Goal: Information Seeking & Learning: Learn about a topic

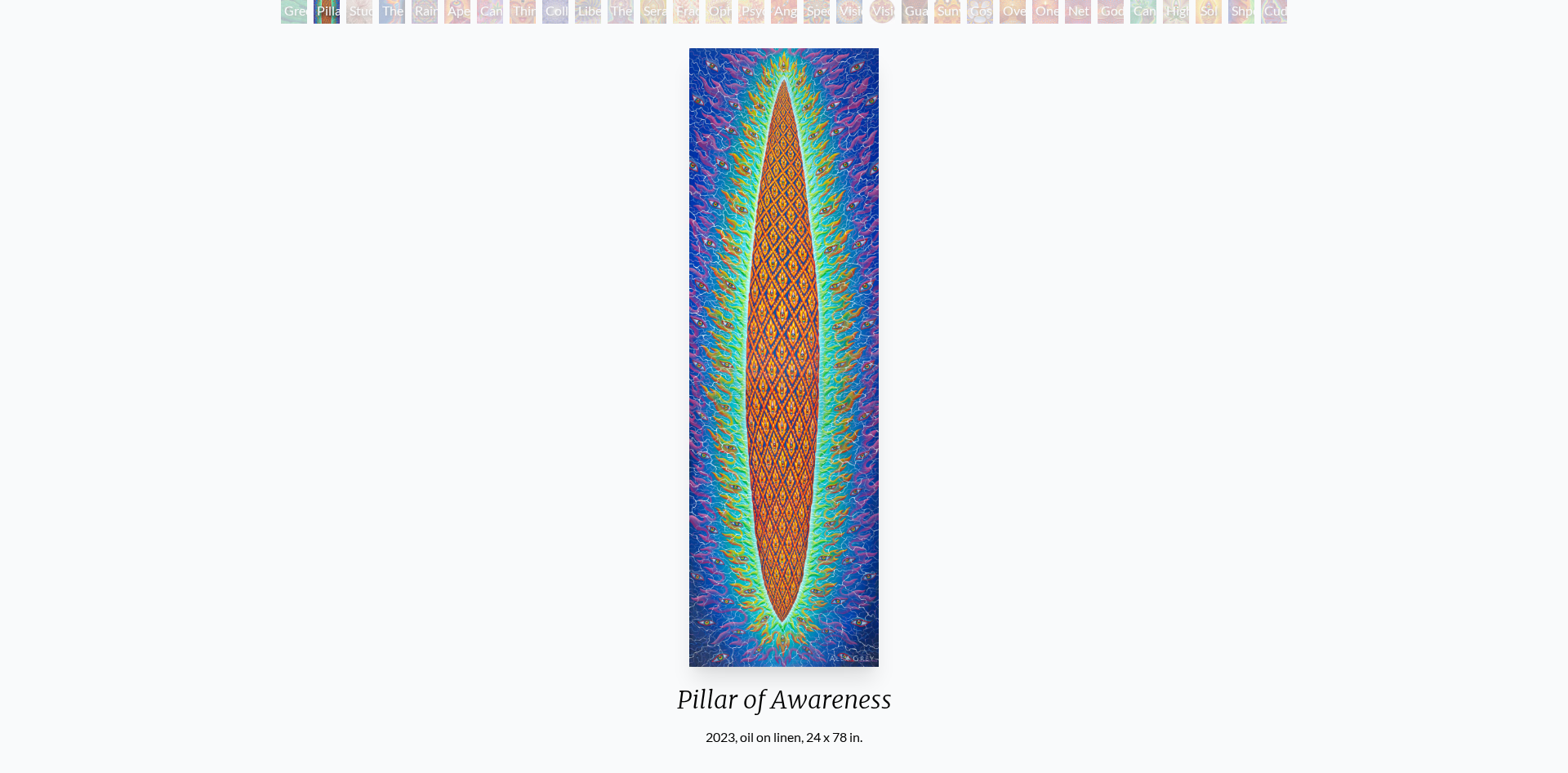
scroll to position [83, 0]
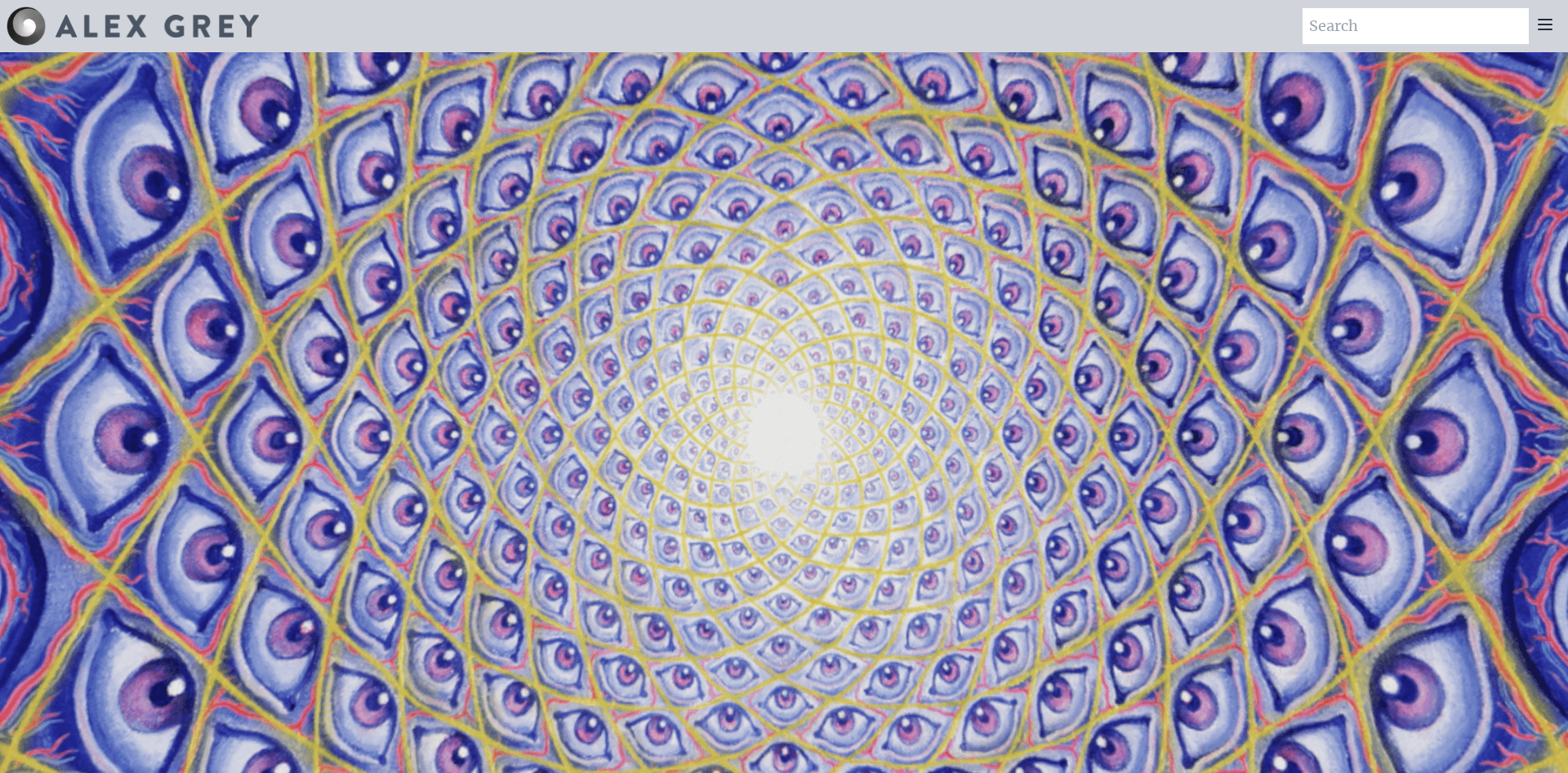
click at [1552, 24] on icon at bounding box center [1545, 24] width 13 height 10
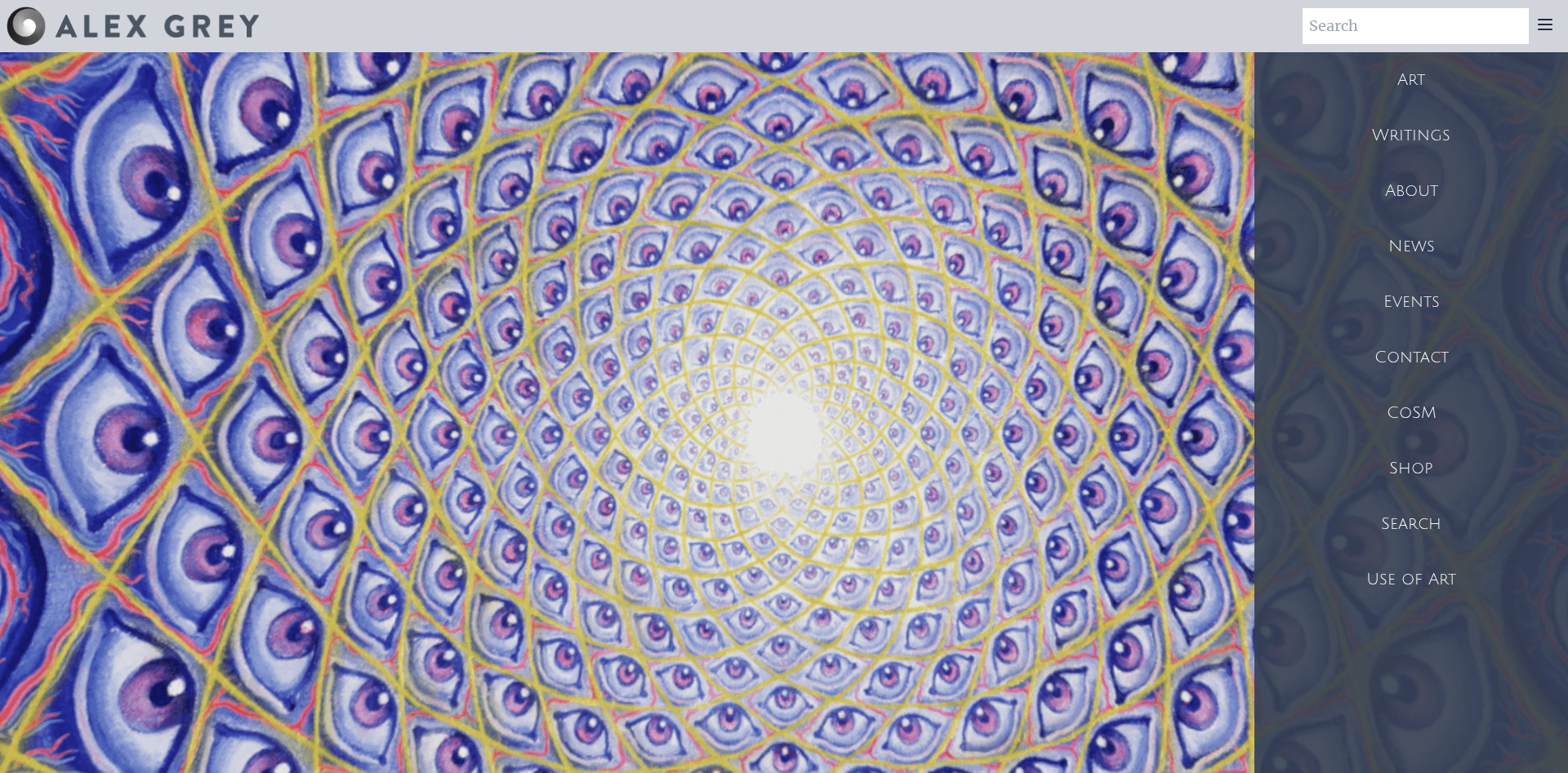
click at [1433, 81] on div "Art" at bounding box center [1411, 80] width 313 height 56
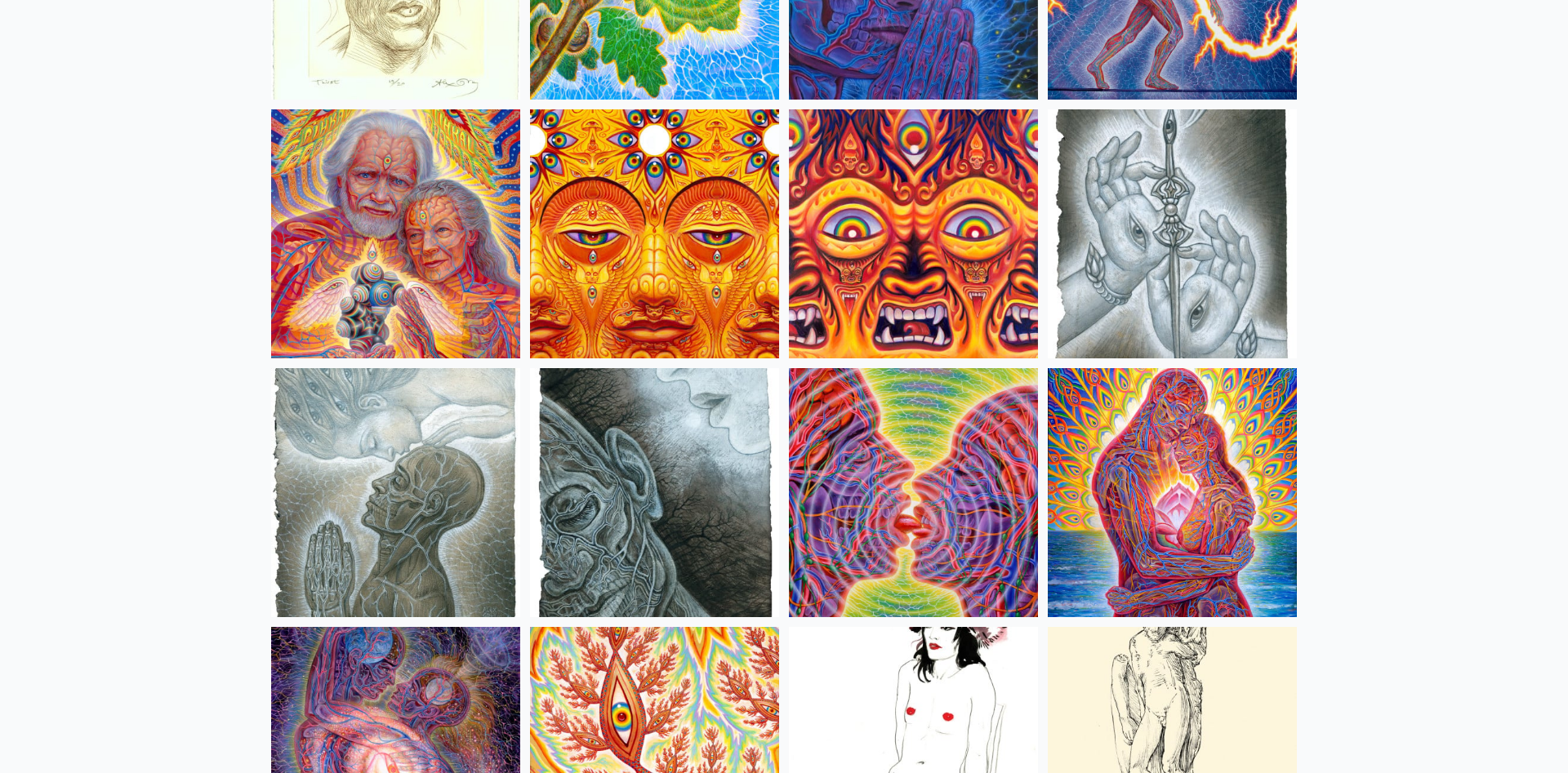
scroll to position [4998, 0]
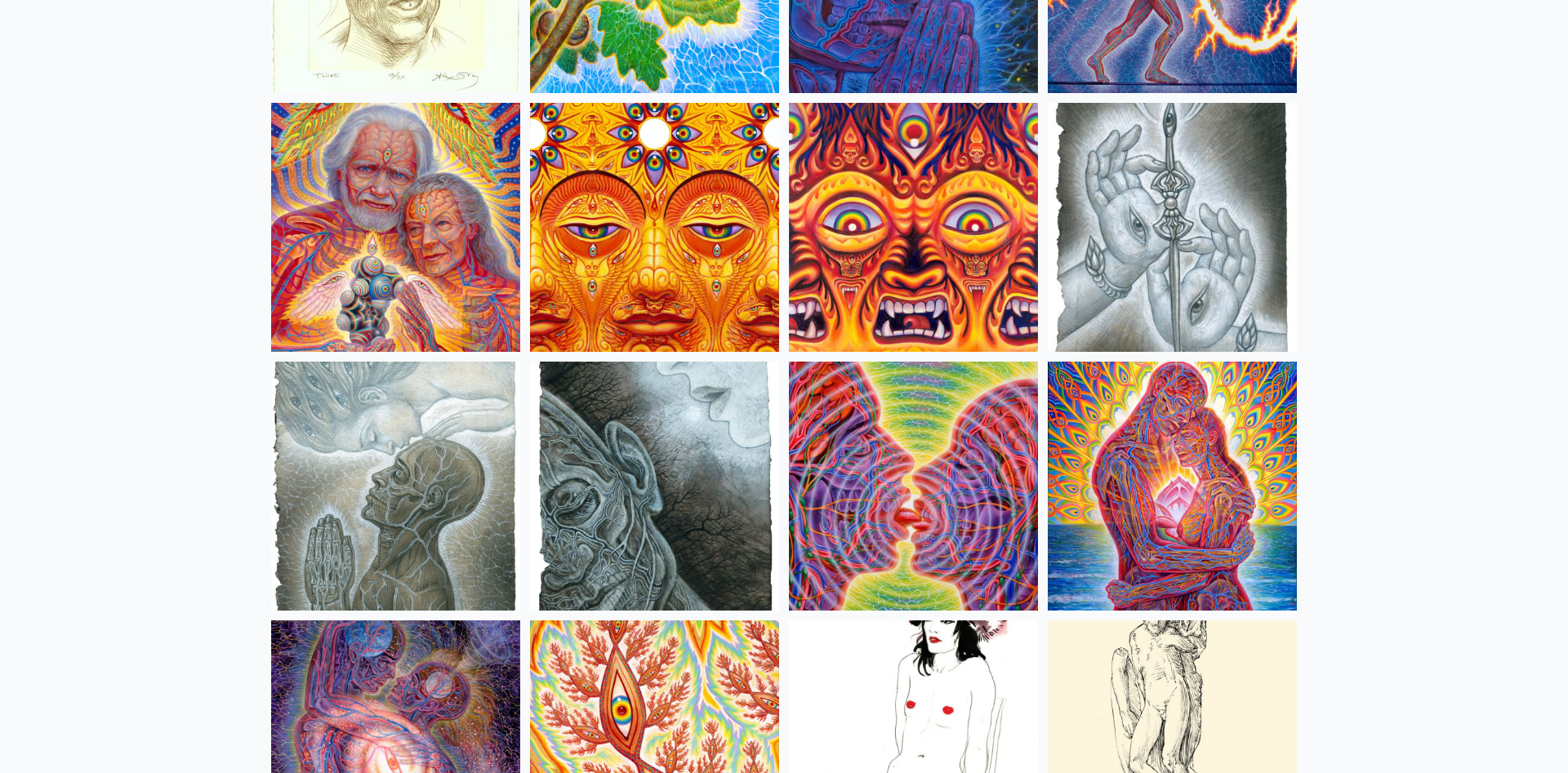
click at [419, 211] on img at bounding box center [396, 227] width 249 height 249
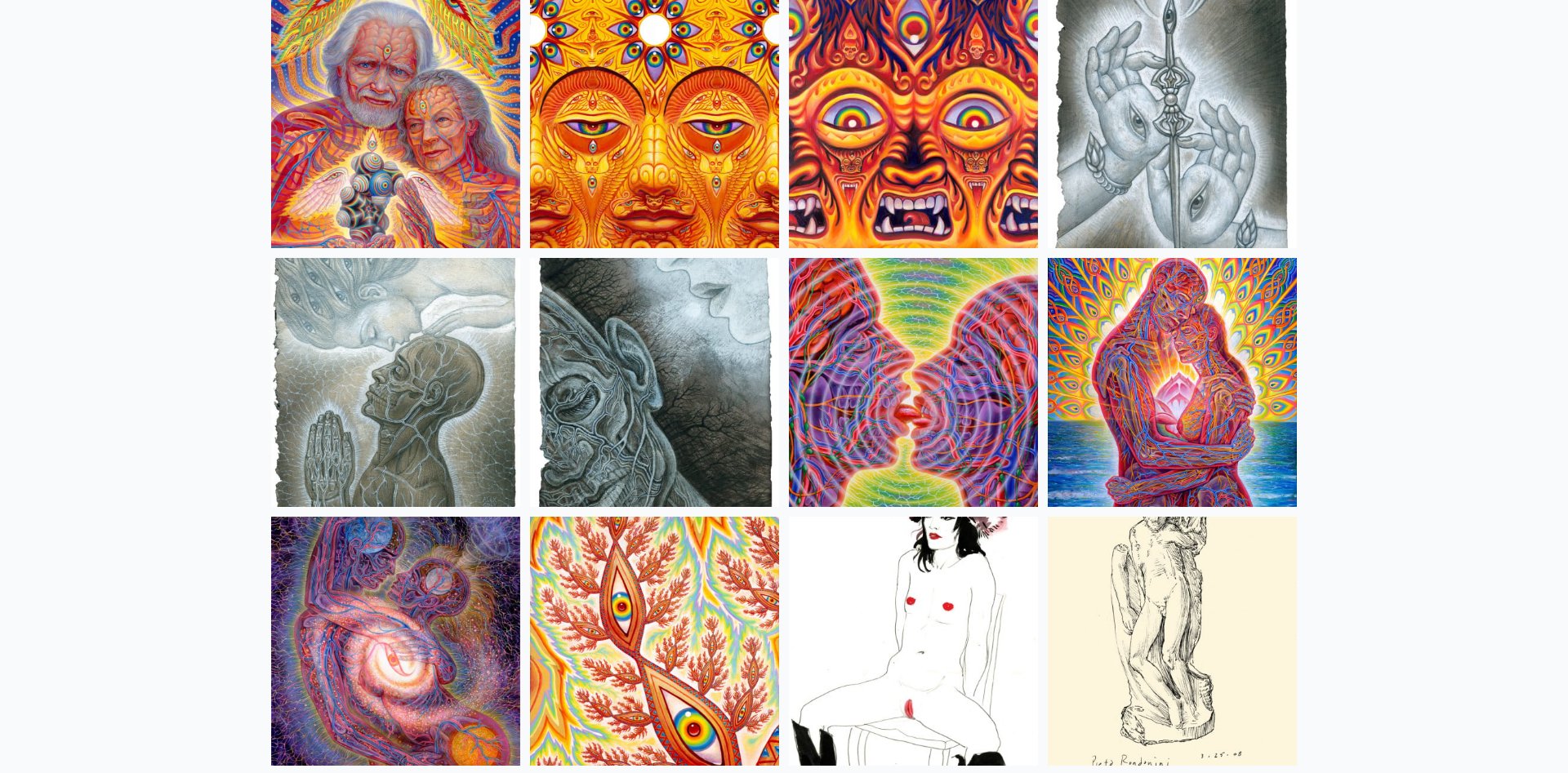
scroll to position [5248, 0]
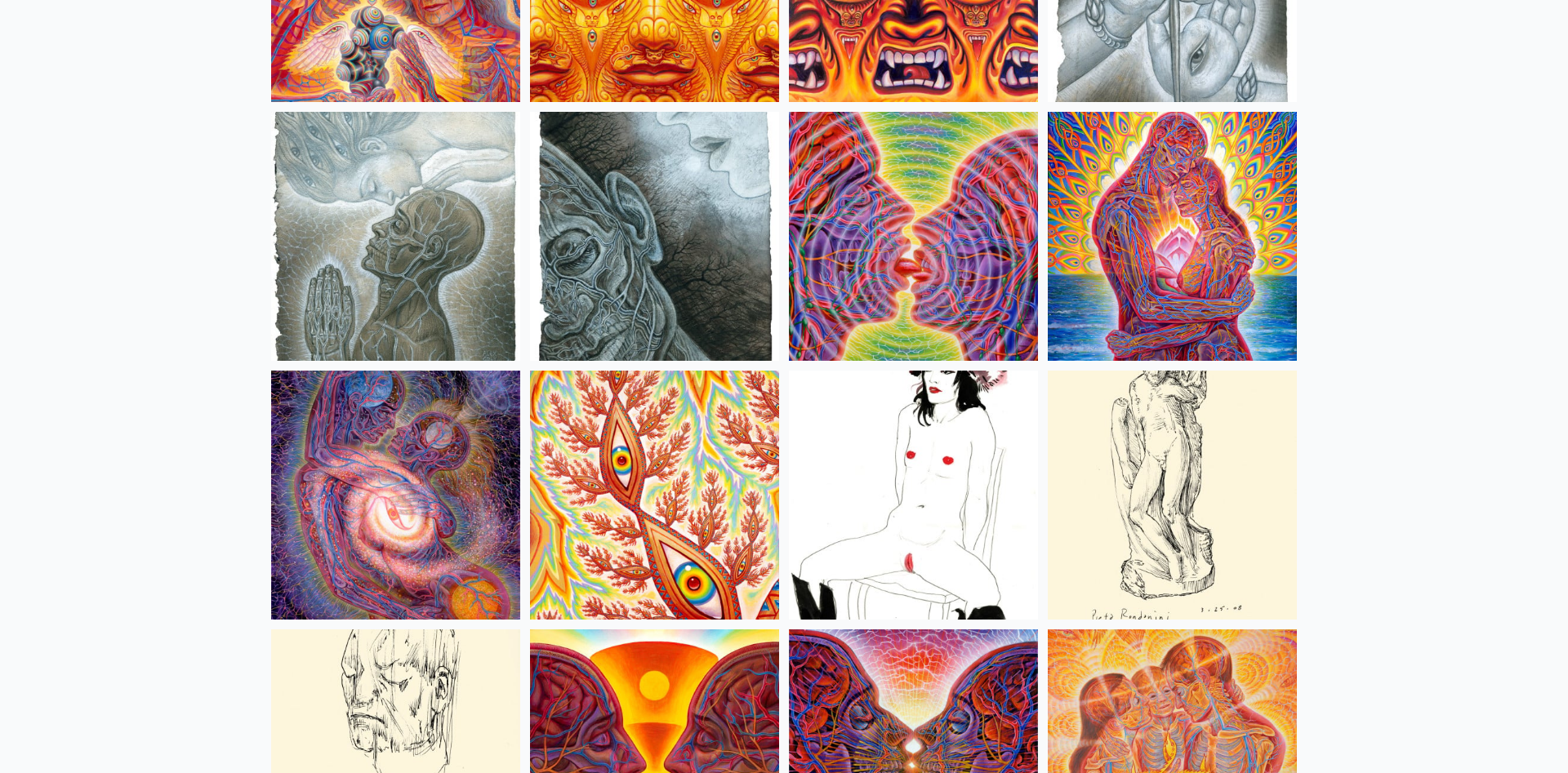
click at [1149, 306] on img at bounding box center [1172, 237] width 249 height 249
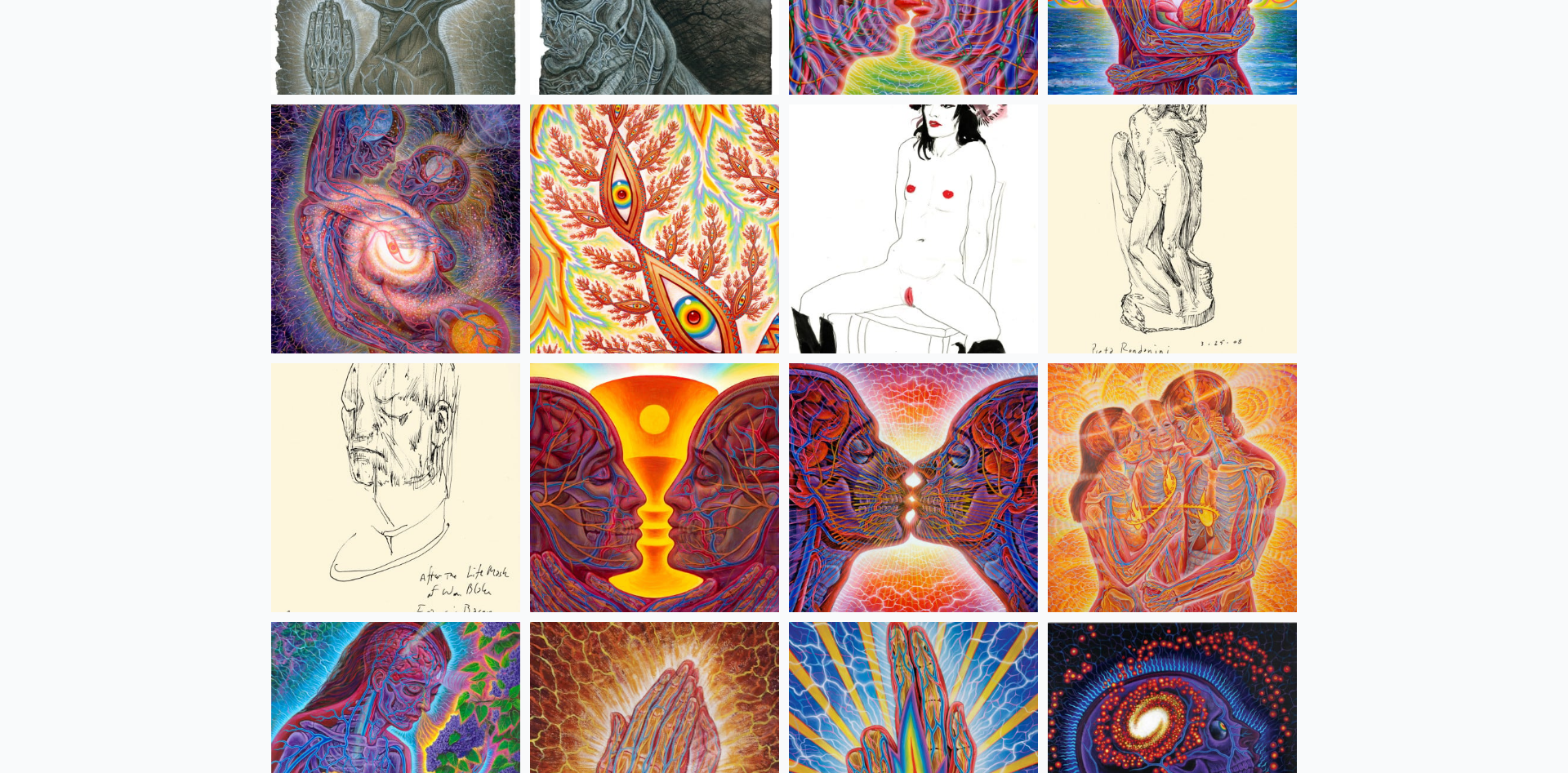
scroll to position [5581, 0]
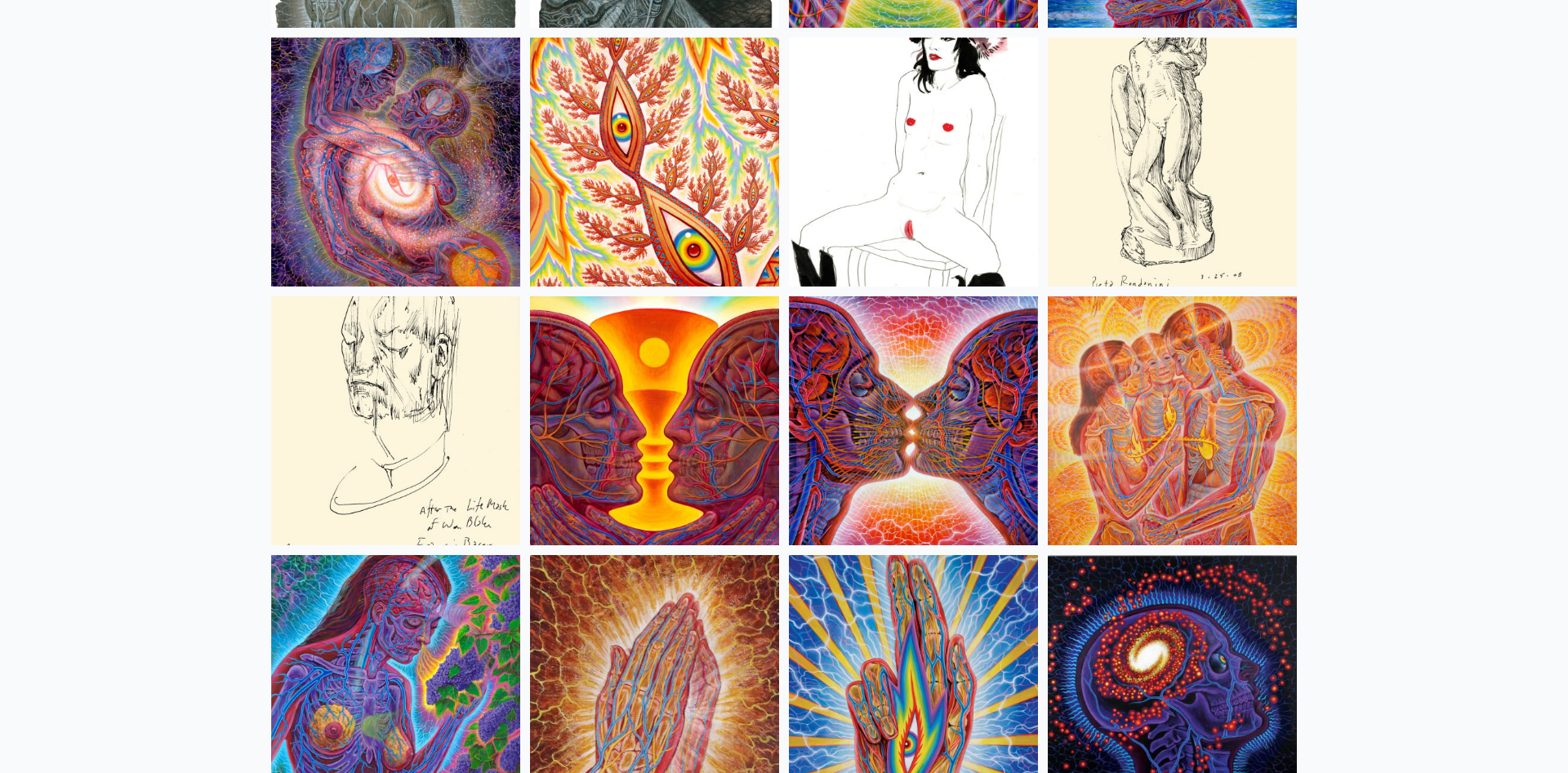
click at [425, 136] on img at bounding box center [396, 163] width 249 height 249
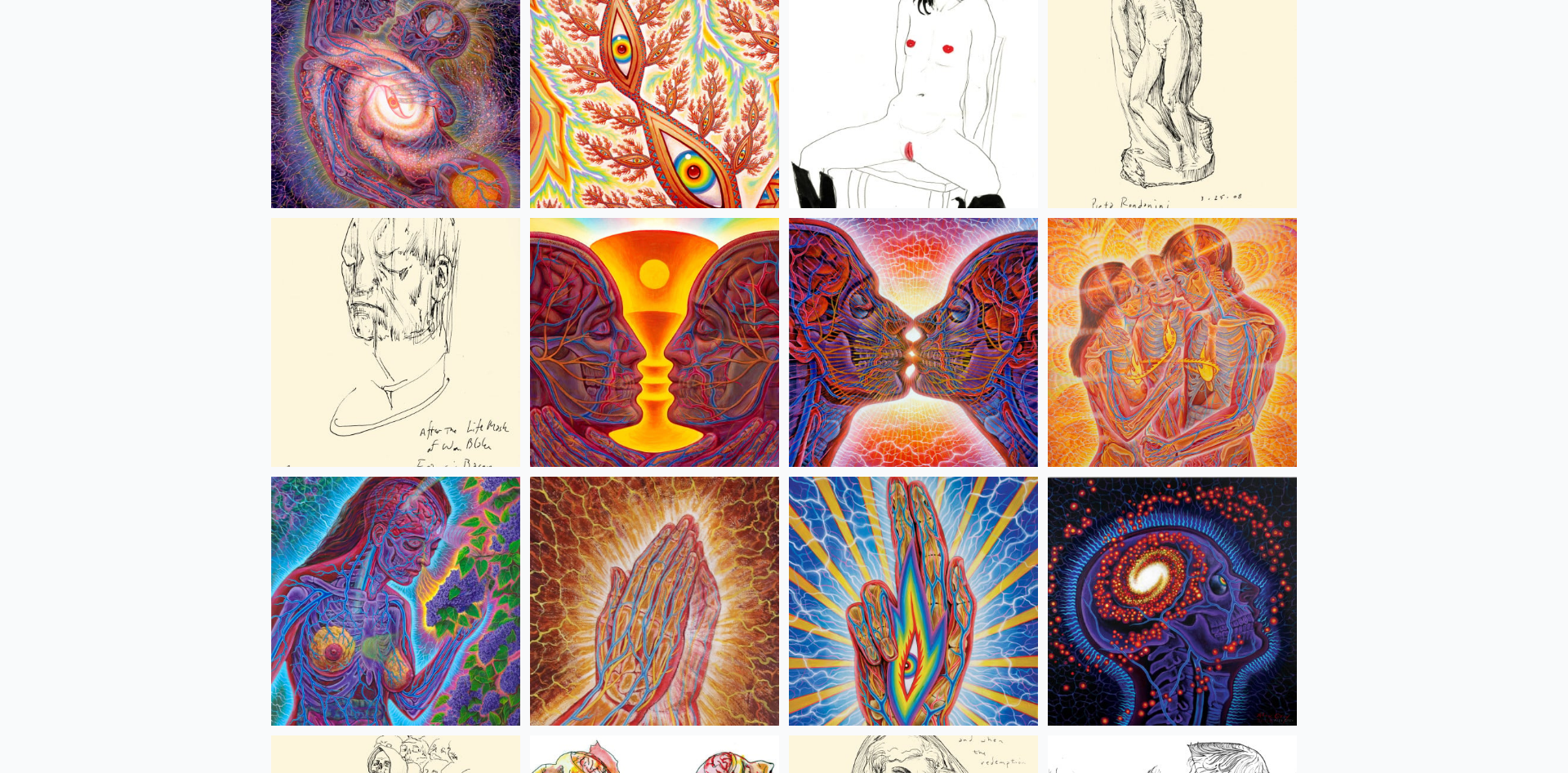
scroll to position [5664, 0]
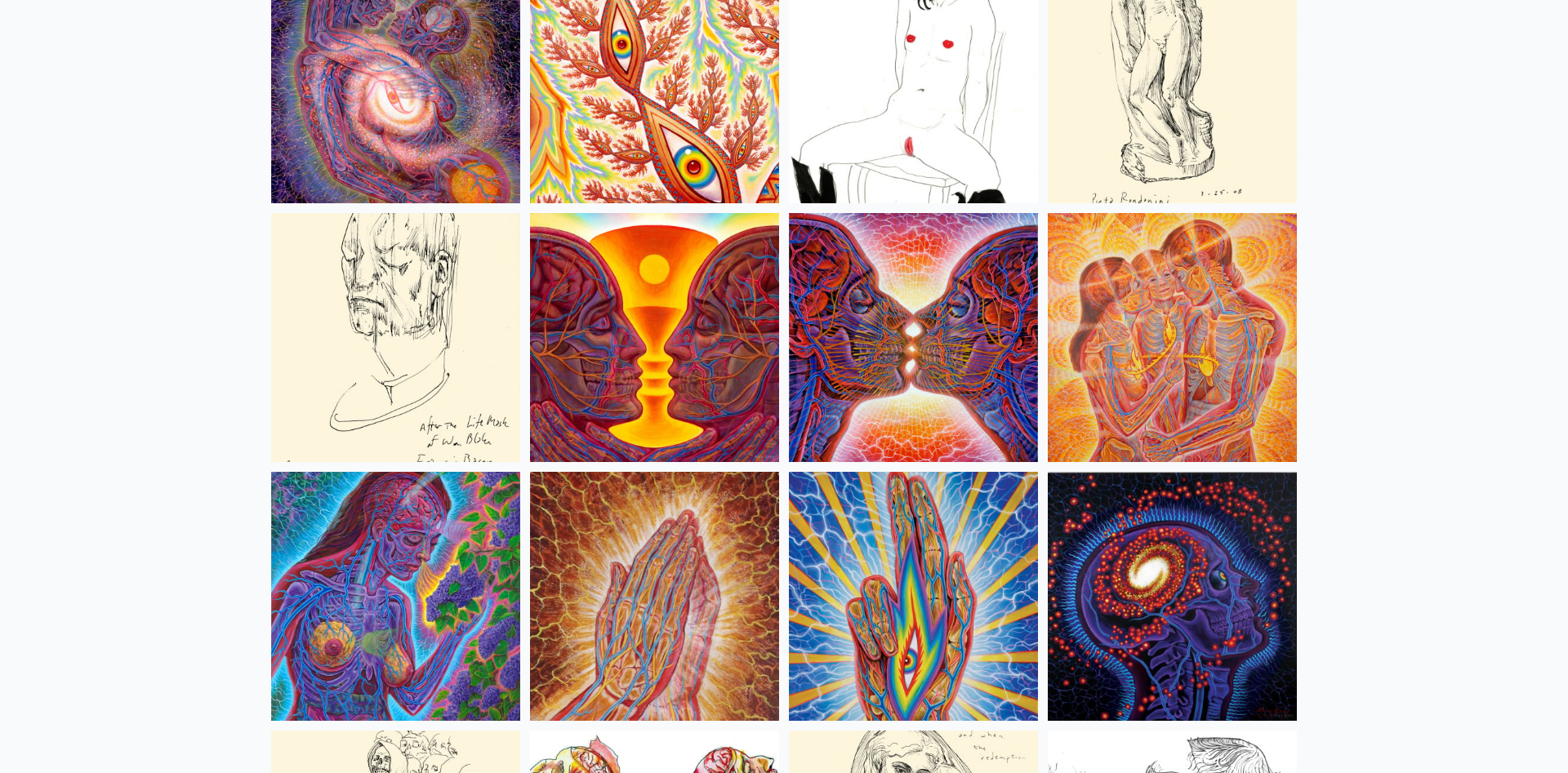
click at [969, 340] on img at bounding box center [914, 338] width 249 height 249
click at [1204, 380] on img at bounding box center [1172, 338] width 249 height 249
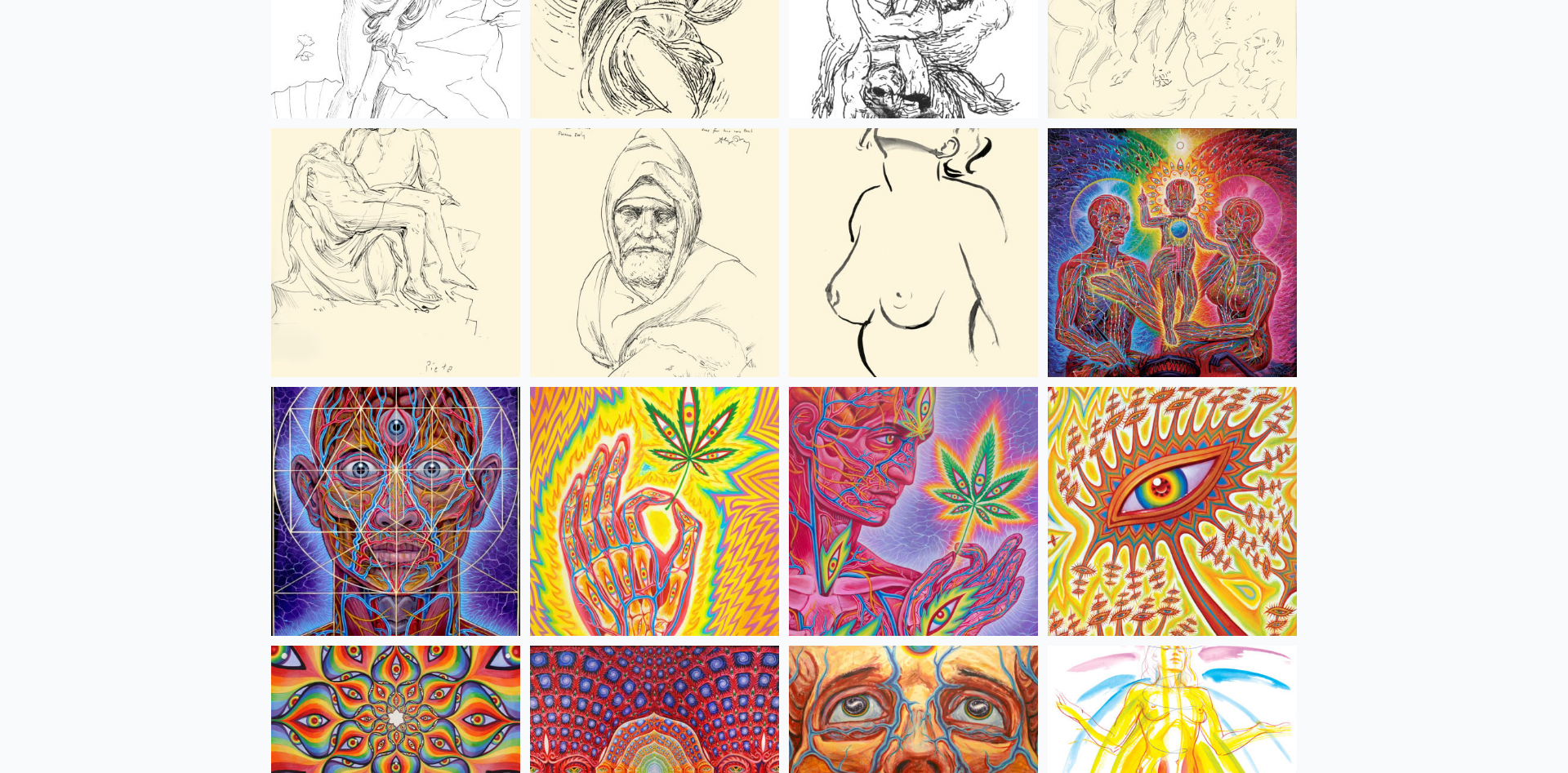
scroll to position [6830, 0]
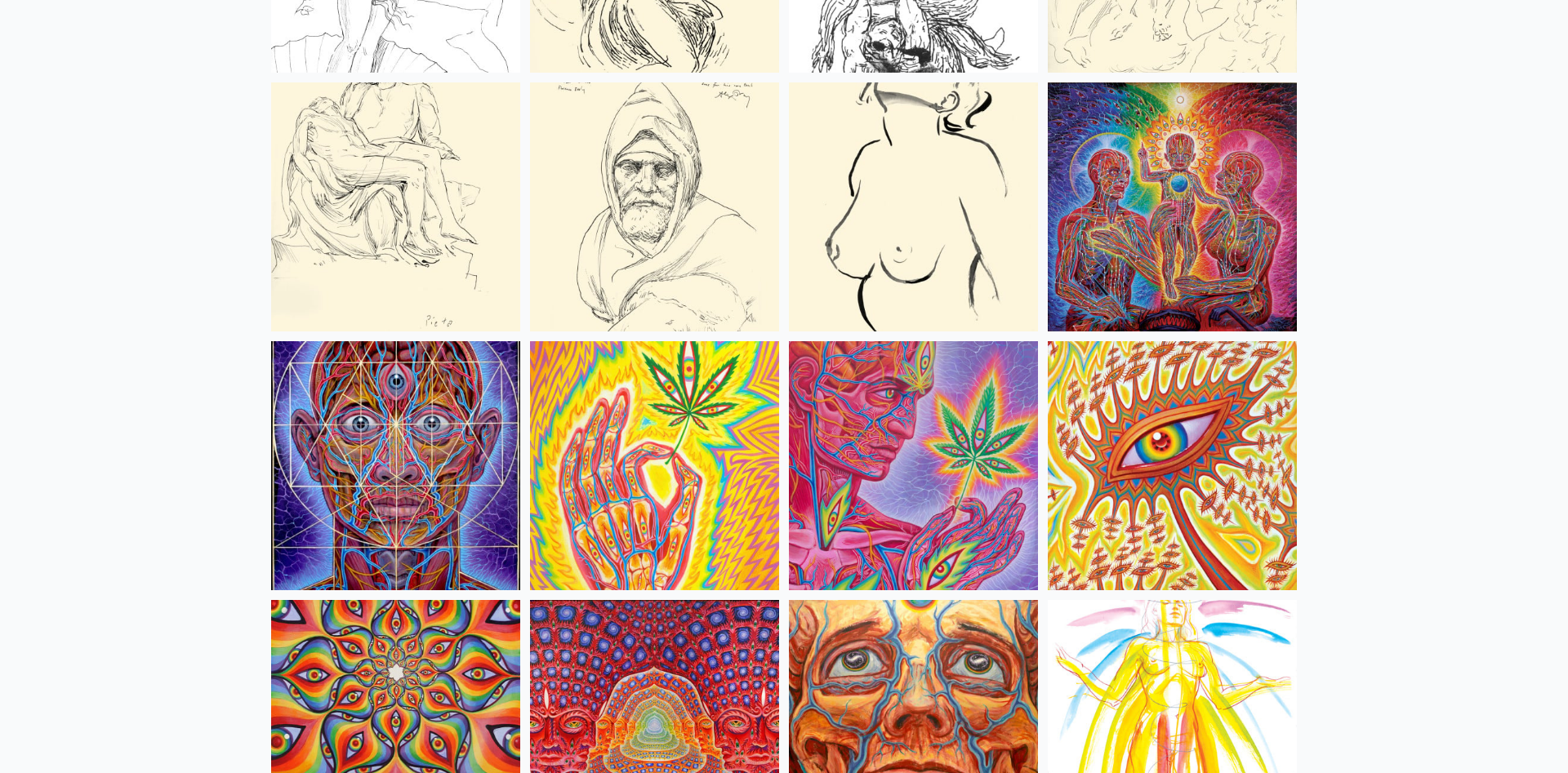
click at [1161, 188] on img at bounding box center [1172, 207] width 249 height 249
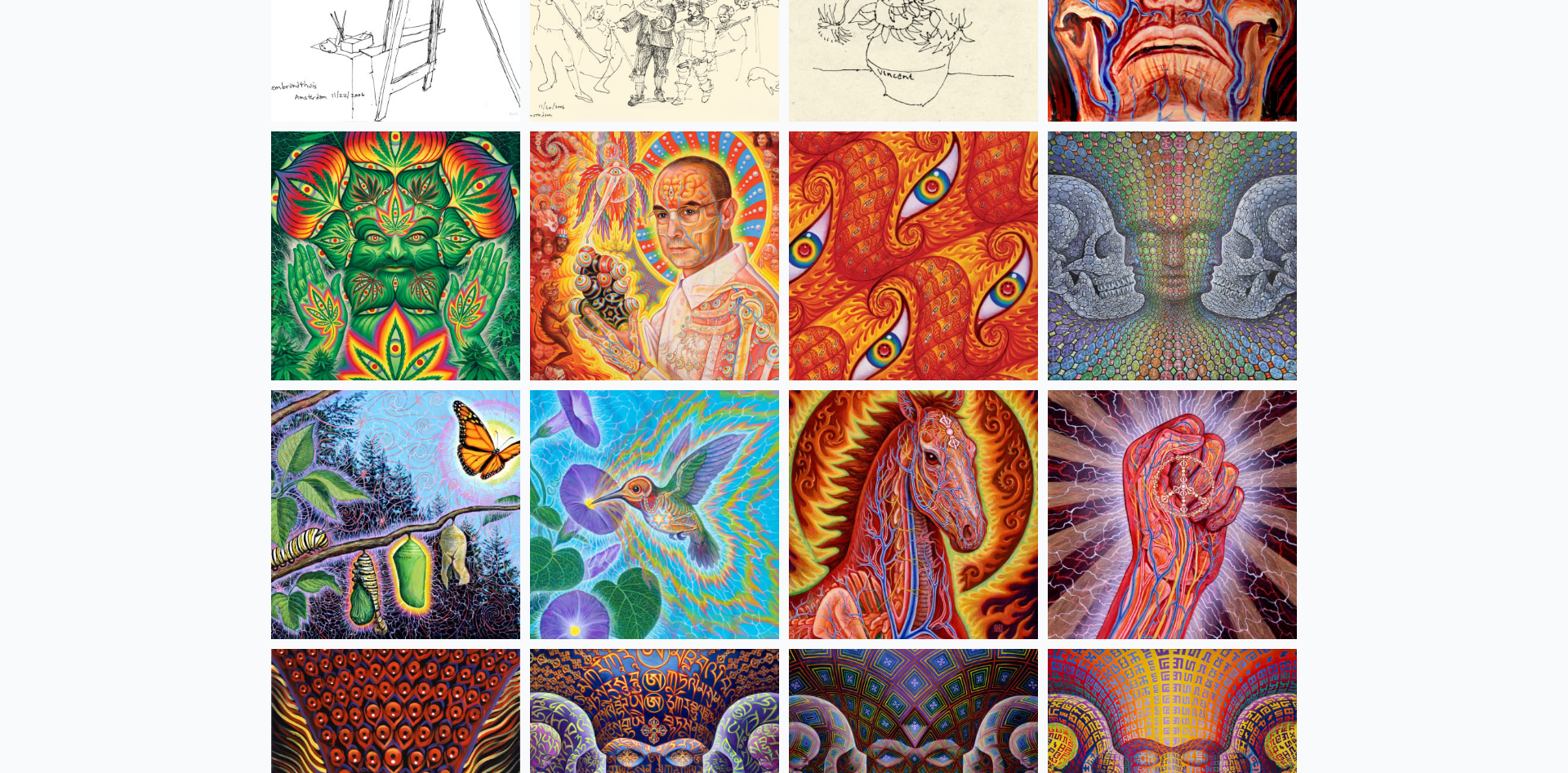
scroll to position [7829, 0]
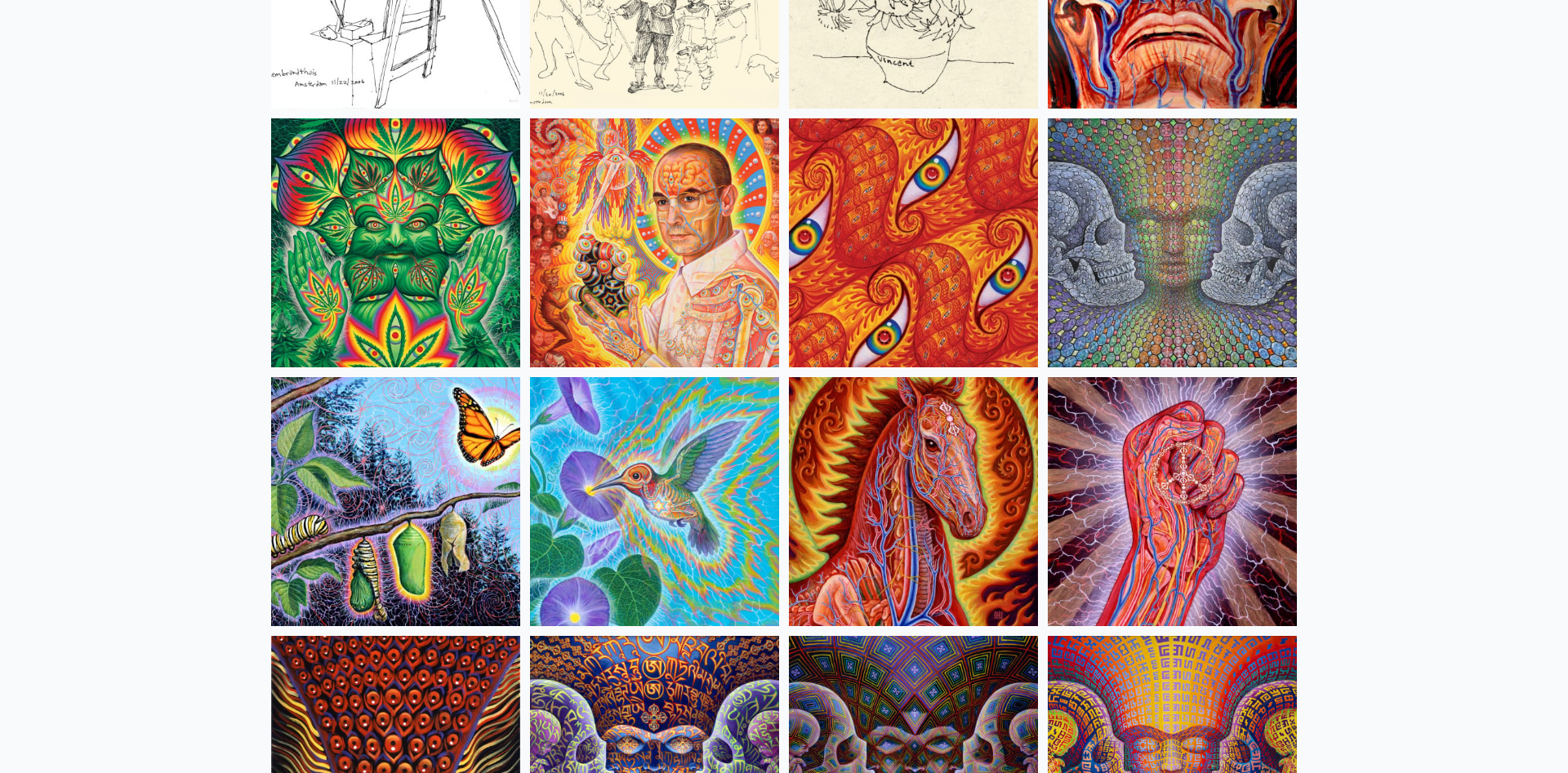
click at [707, 242] on img at bounding box center [654, 243] width 249 height 249
click at [867, 397] on img at bounding box center [914, 502] width 249 height 249
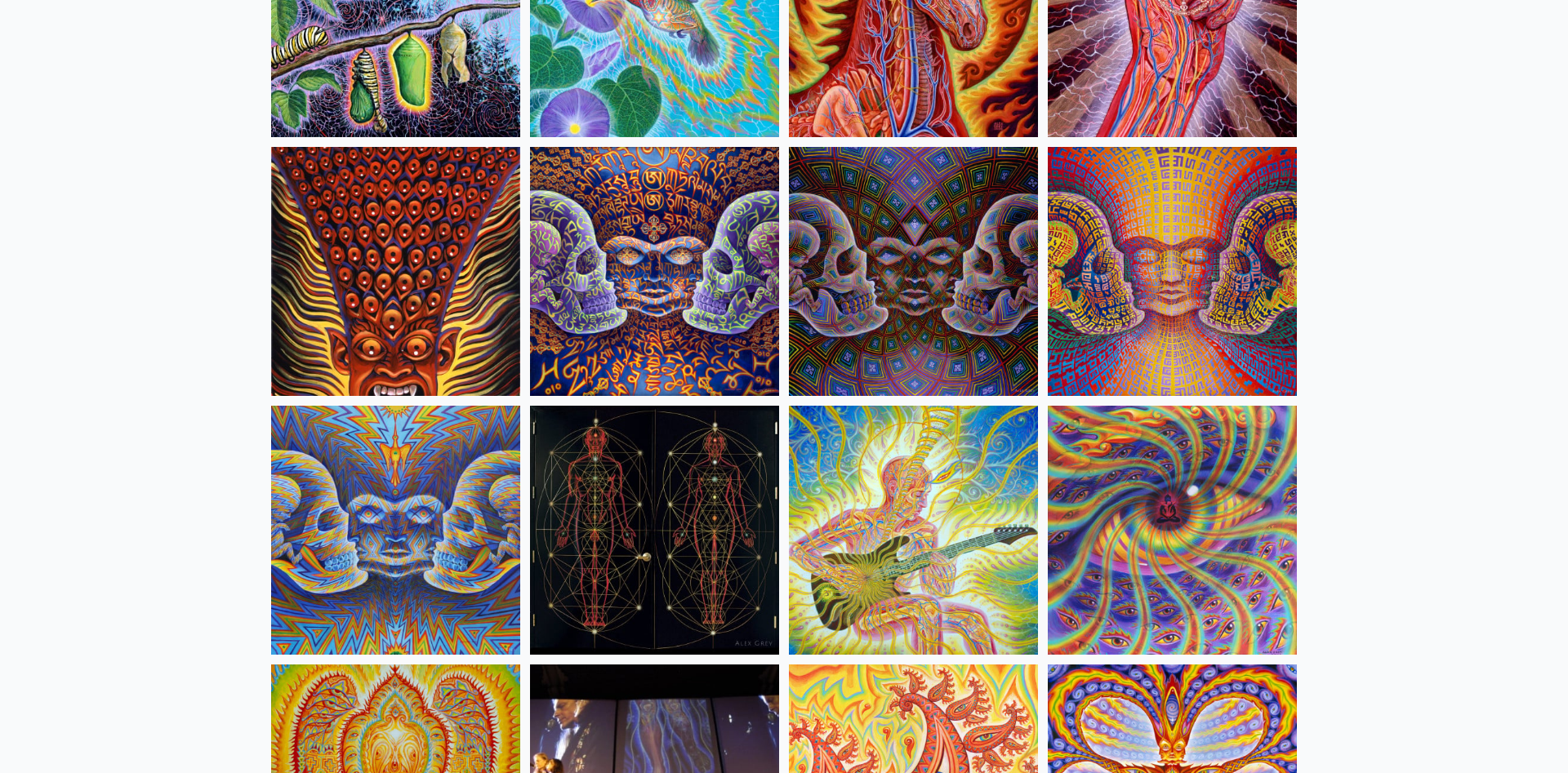
scroll to position [8330, 0]
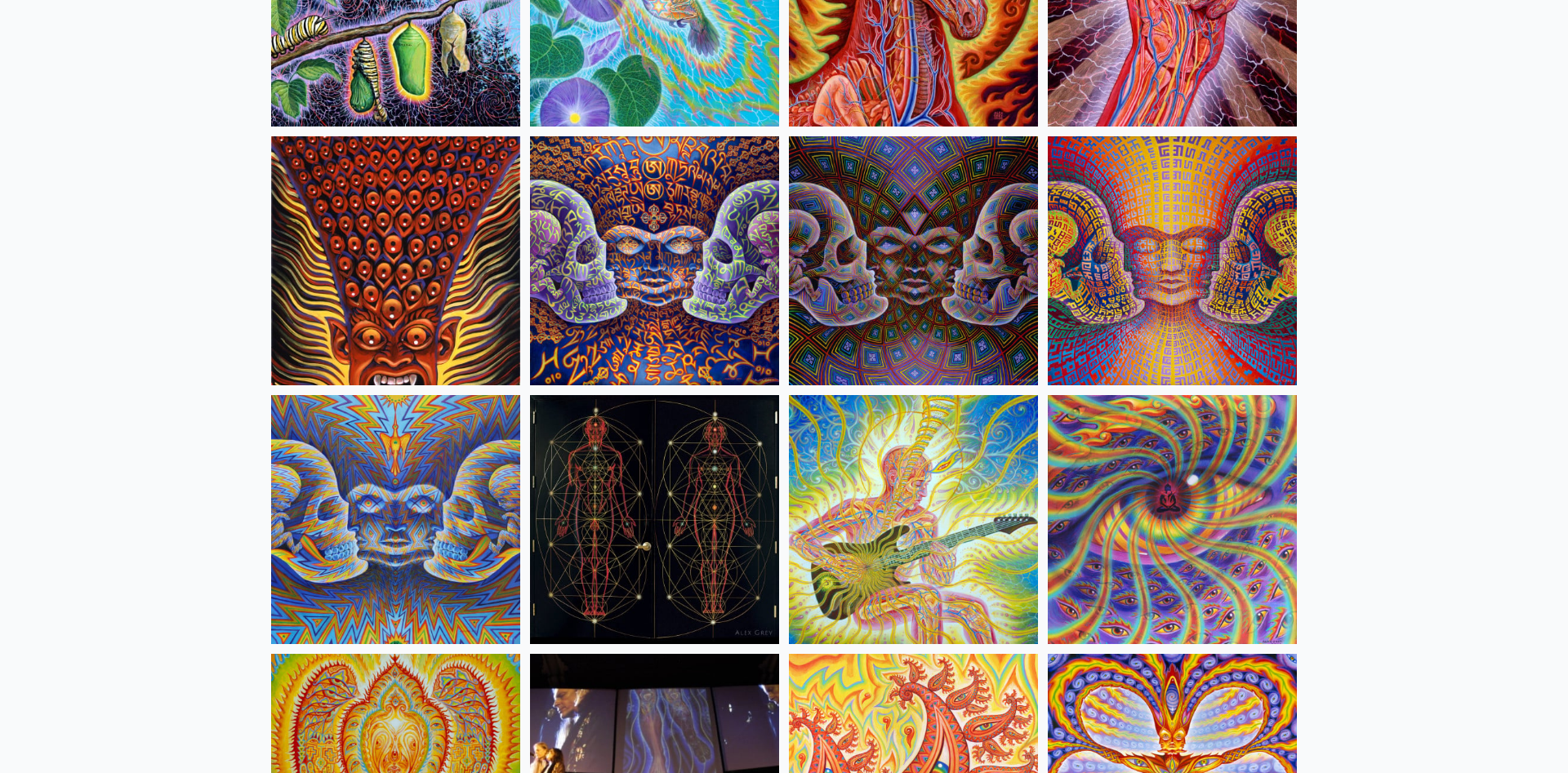
click at [946, 476] on img at bounding box center [914, 520] width 249 height 249
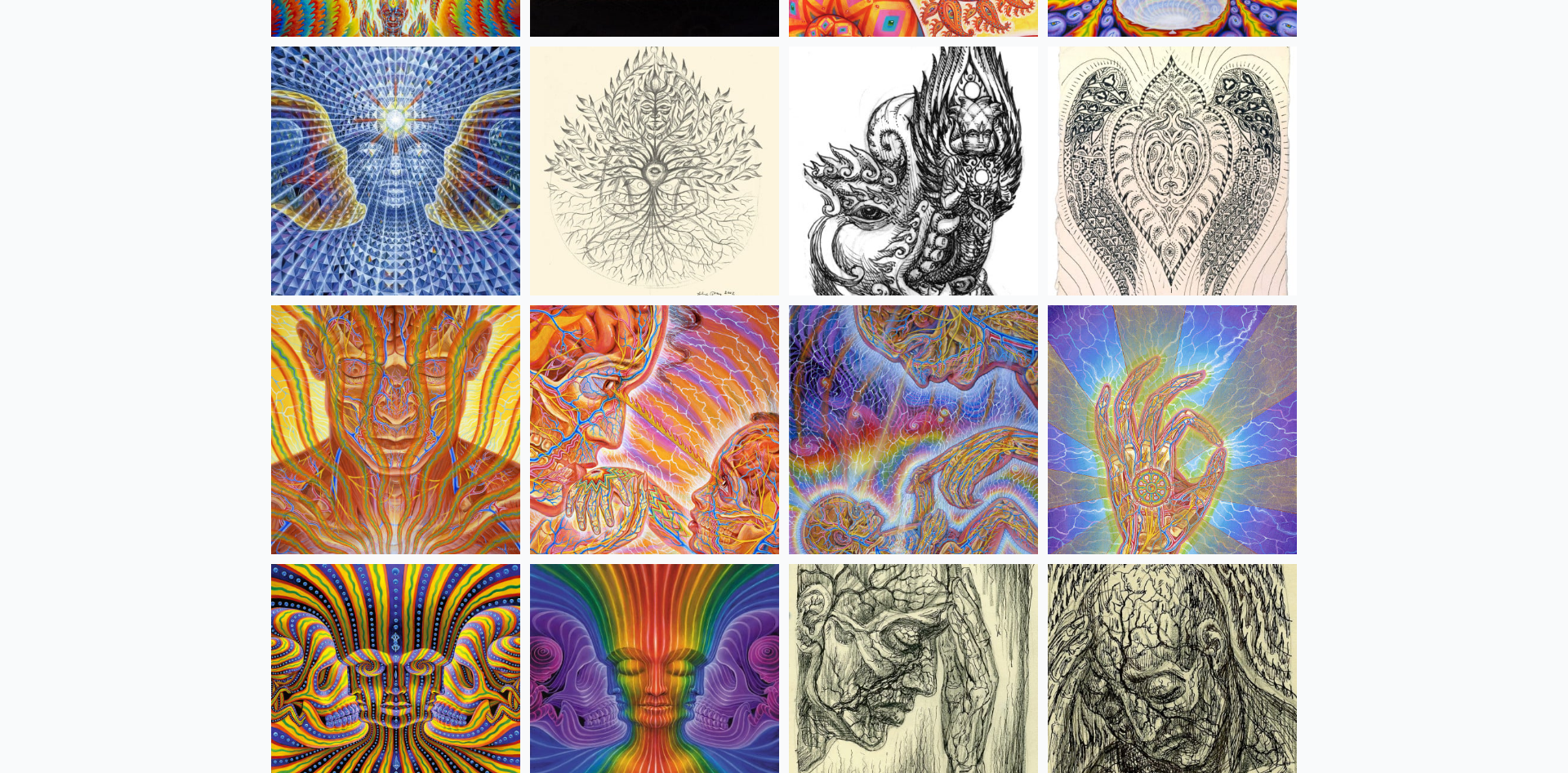
scroll to position [9246, 0]
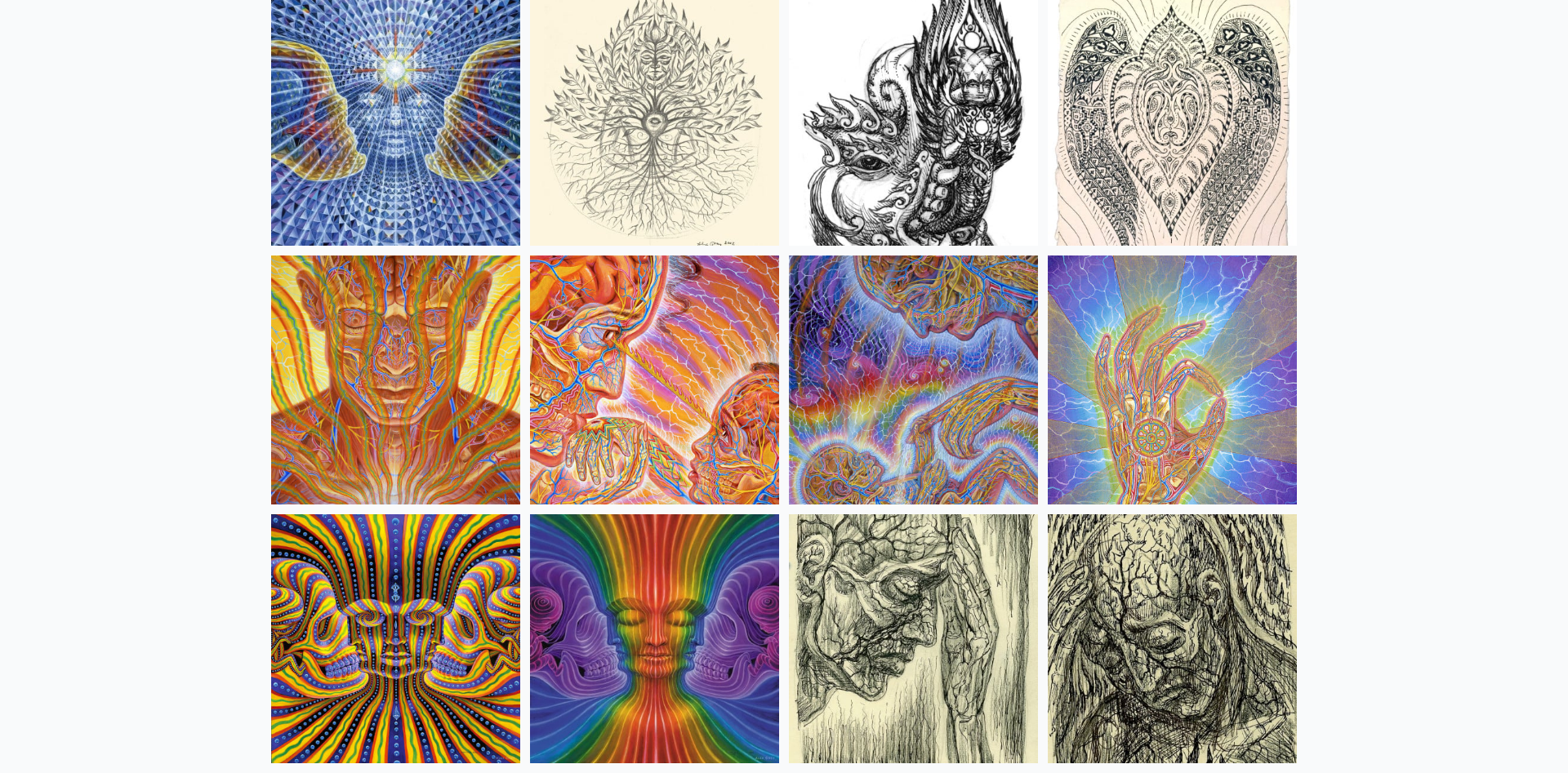
click at [987, 407] on img at bounding box center [914, 381] width 249 height 249
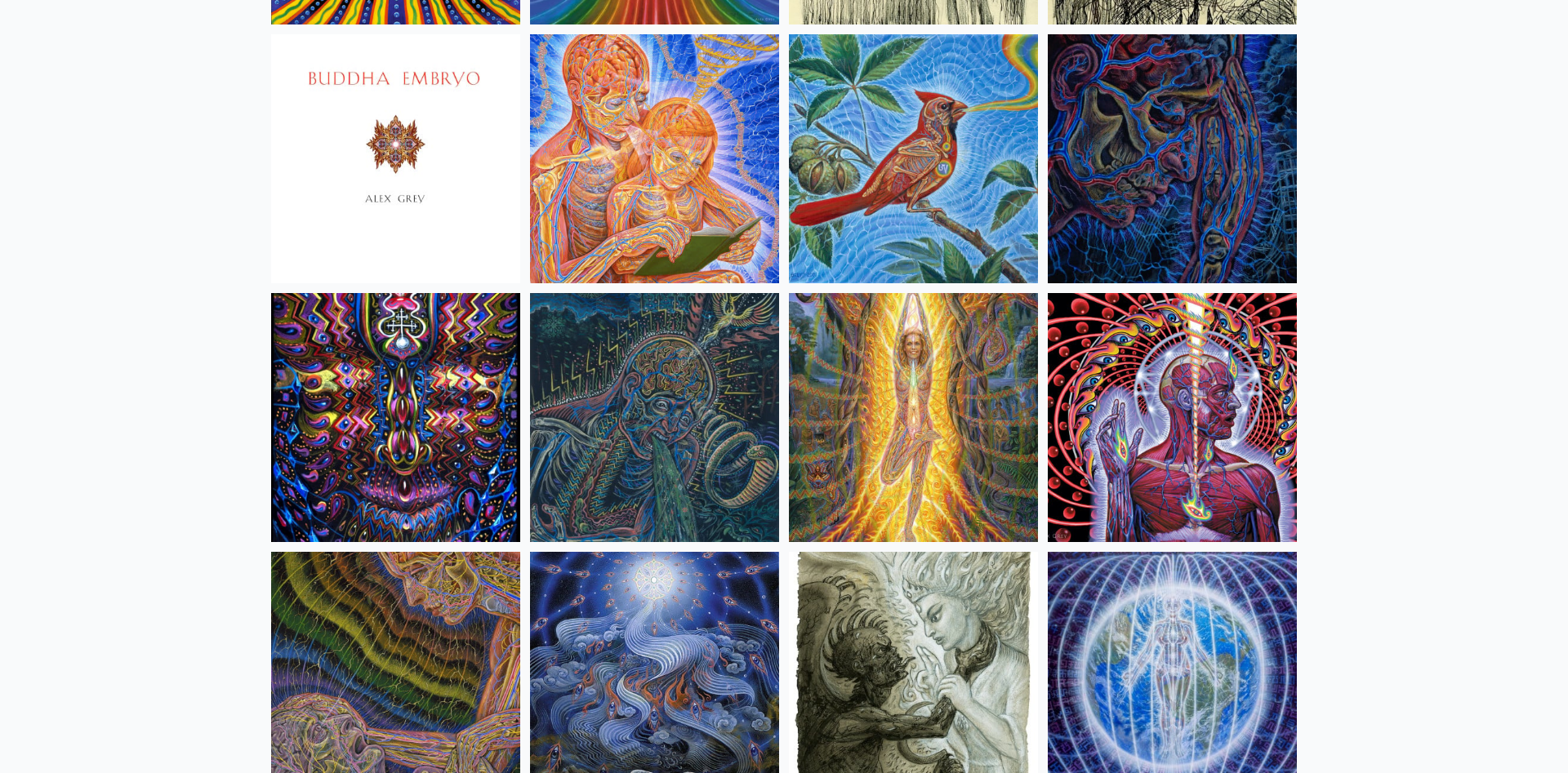
scroll to position [9995, 0]
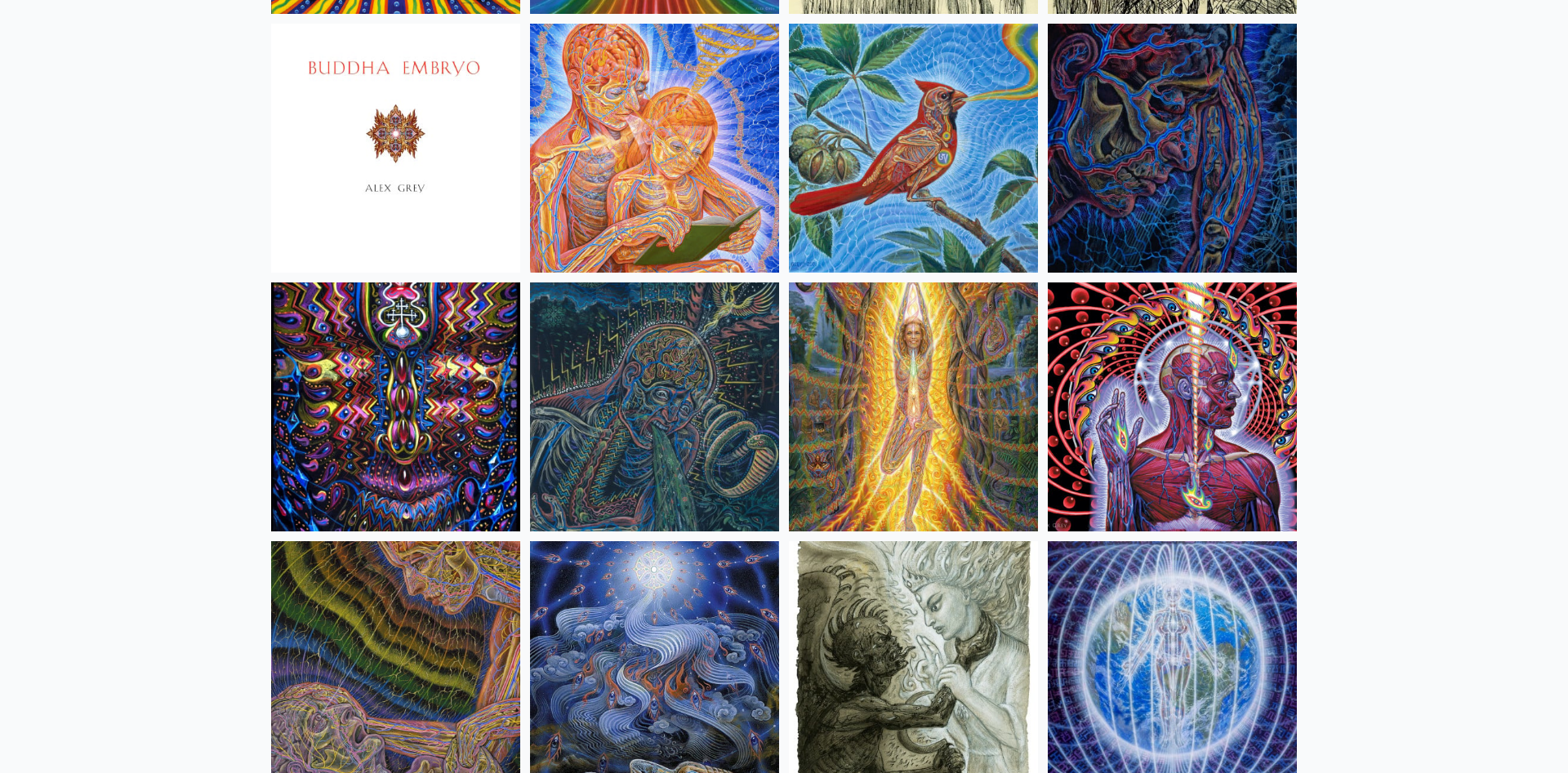
click at [733, 418] on img at bounding box center [654, 408] width 249 height 249
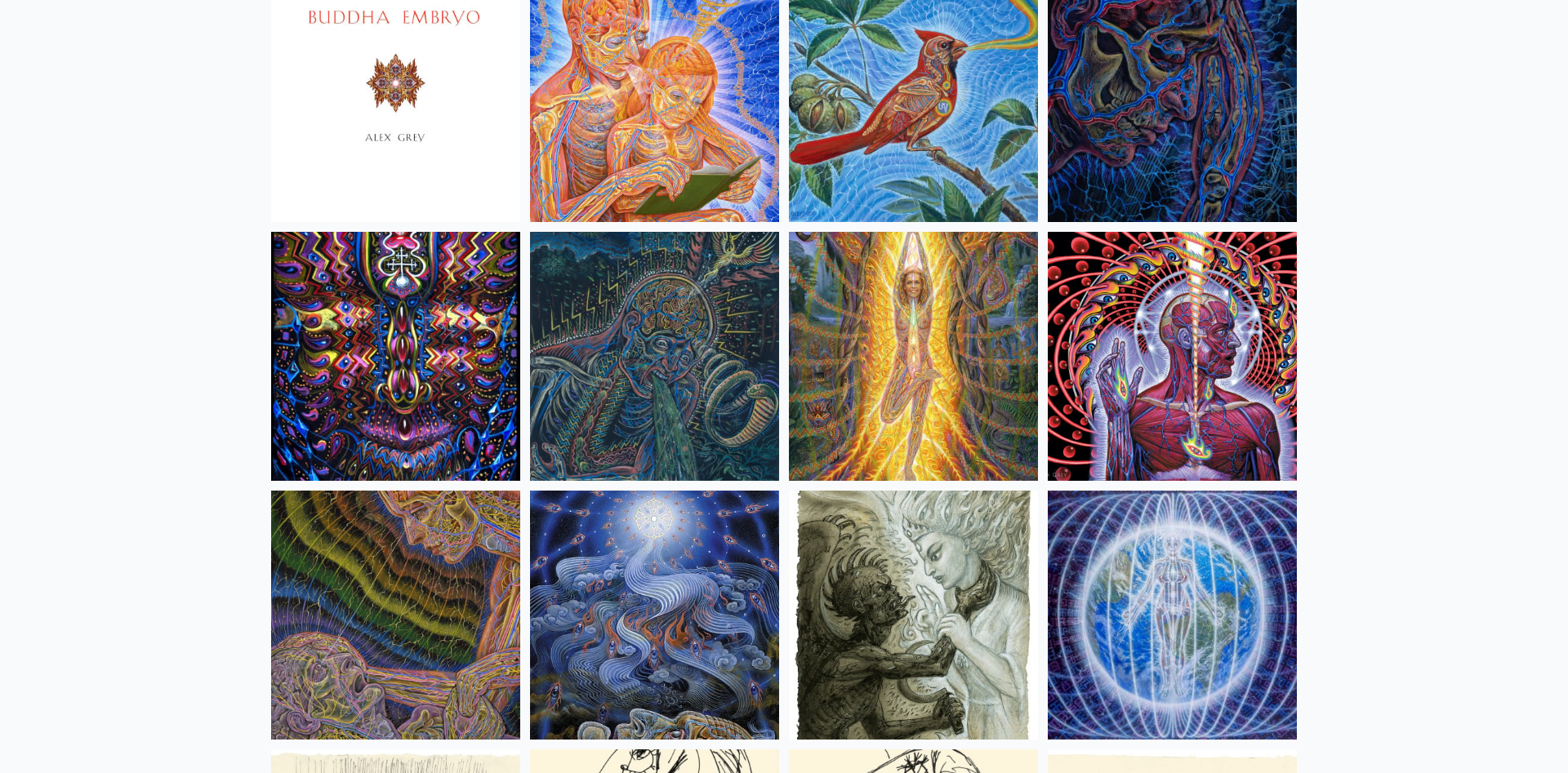
scroll to position [10162, 0]
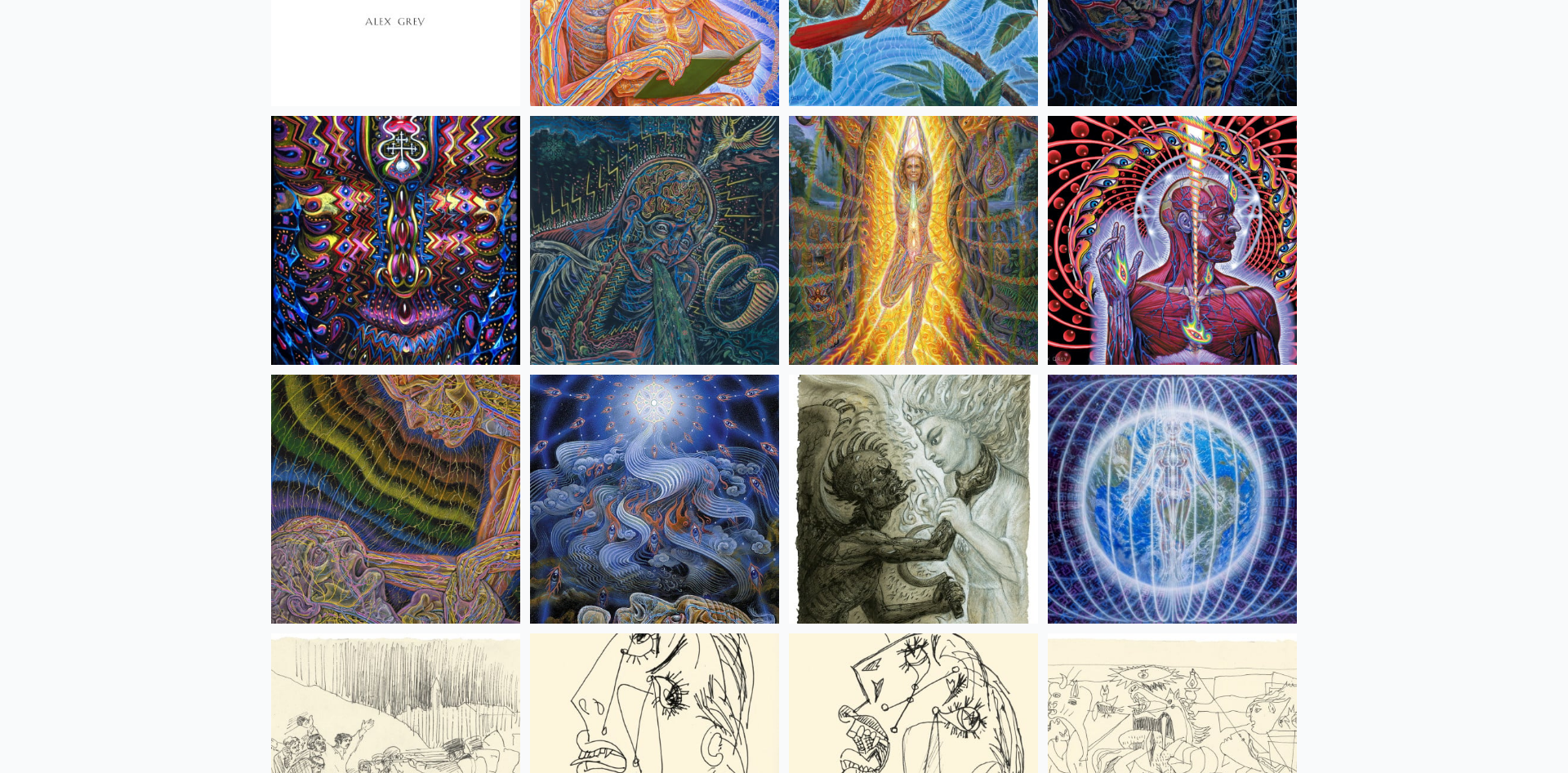
click at [886, 484] on img at bounding box center [914, 499] width 249 height 249
click at [424, 442] on img at bounding box center [396, 499] width 249 height 249
click at [1121, 304] on img at bounding box center [1172, 241] width 249 height 249
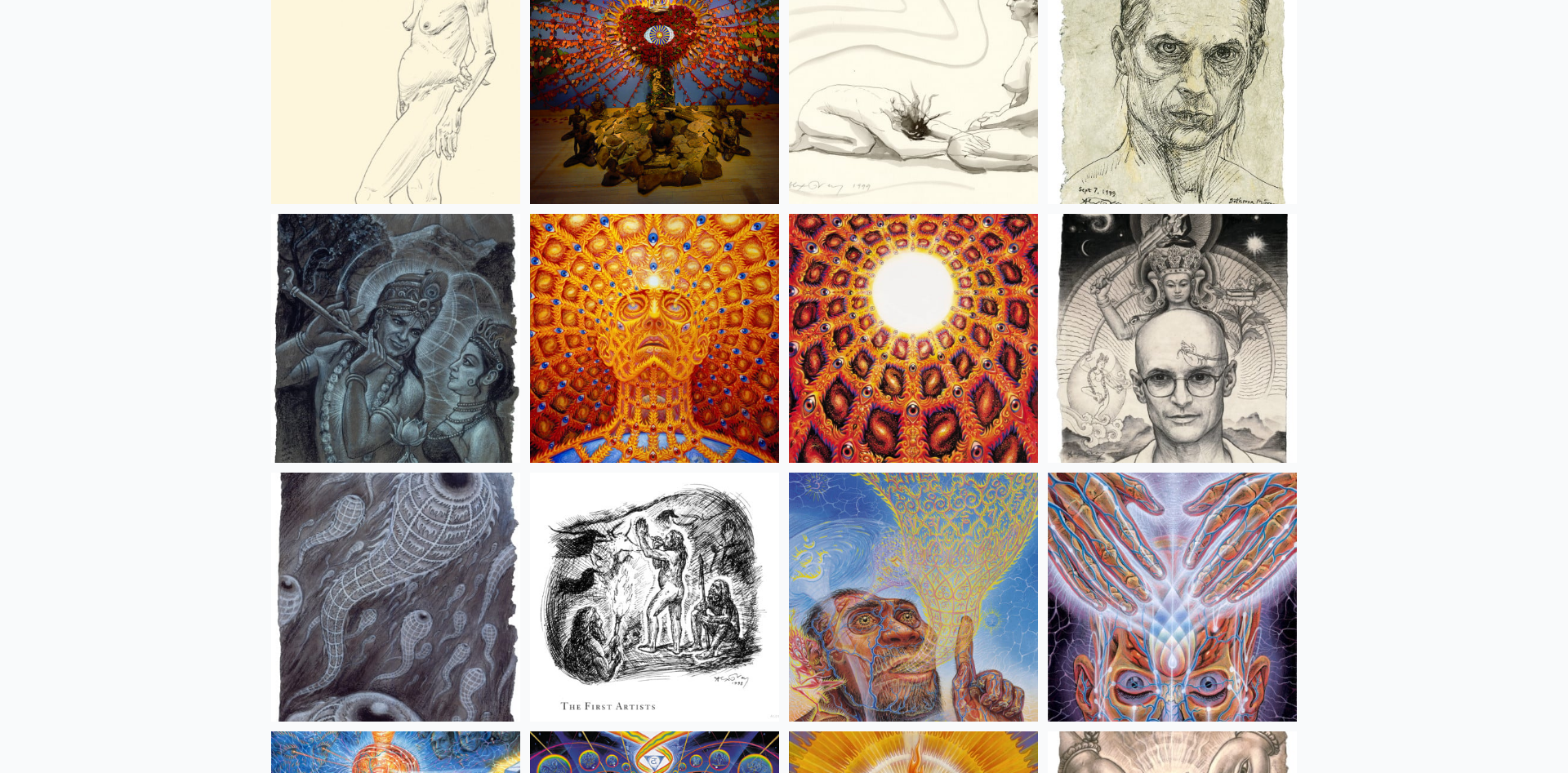
scroll to position [11411, 0]
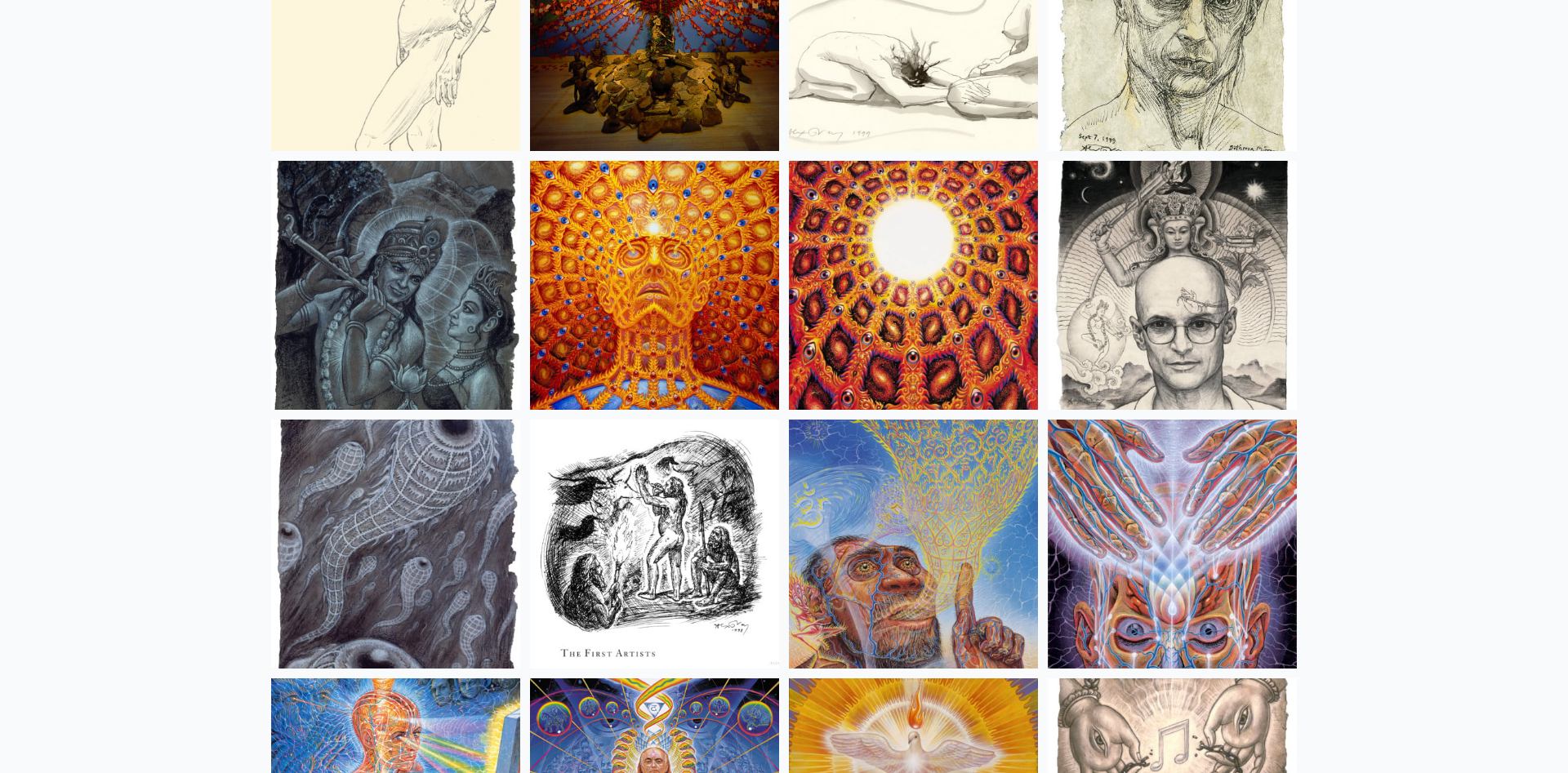
click at [931, 567] on img at bounding box center [914, 544] width 249 height 249
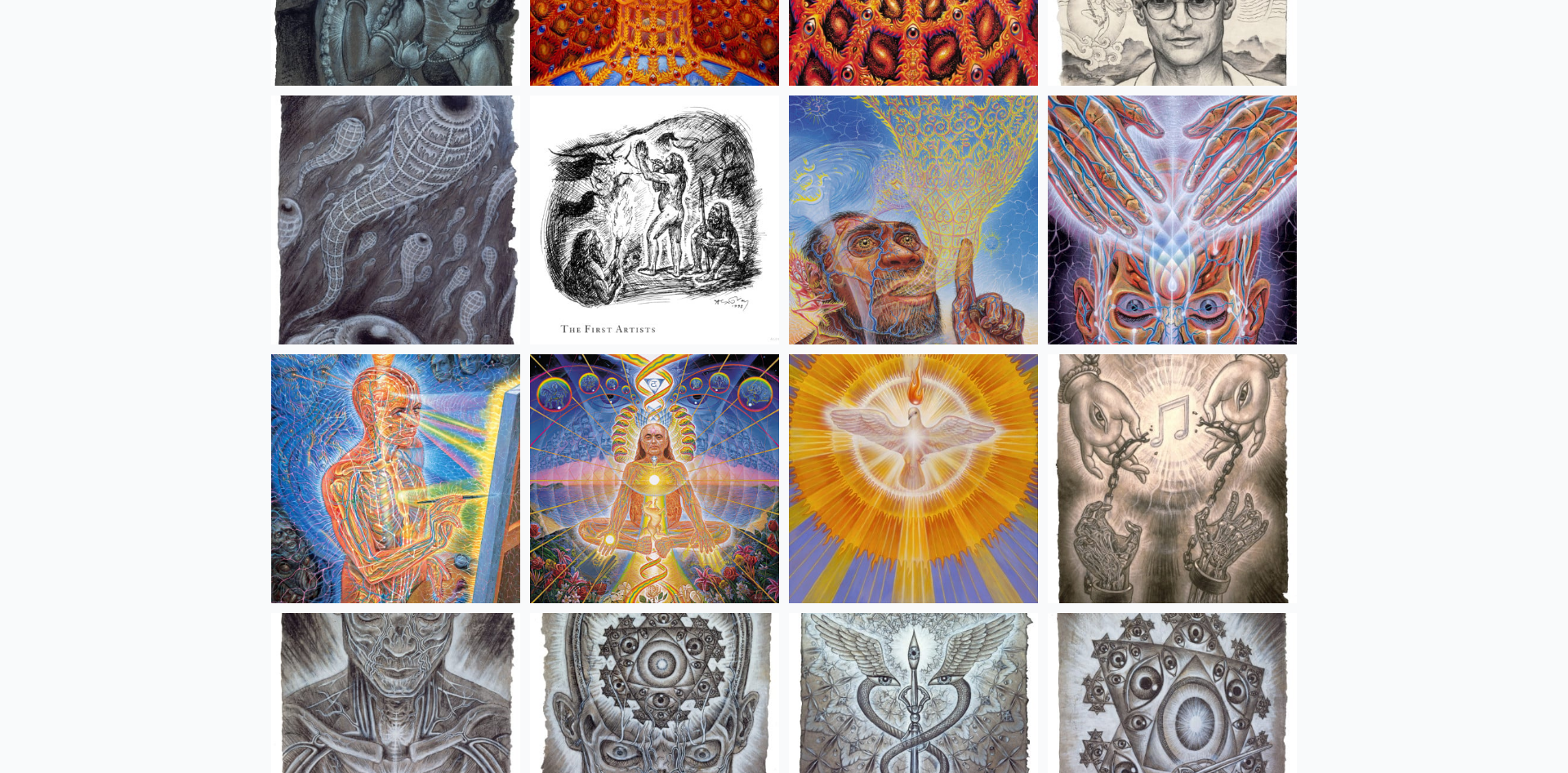
scroll to position [11744, 0]
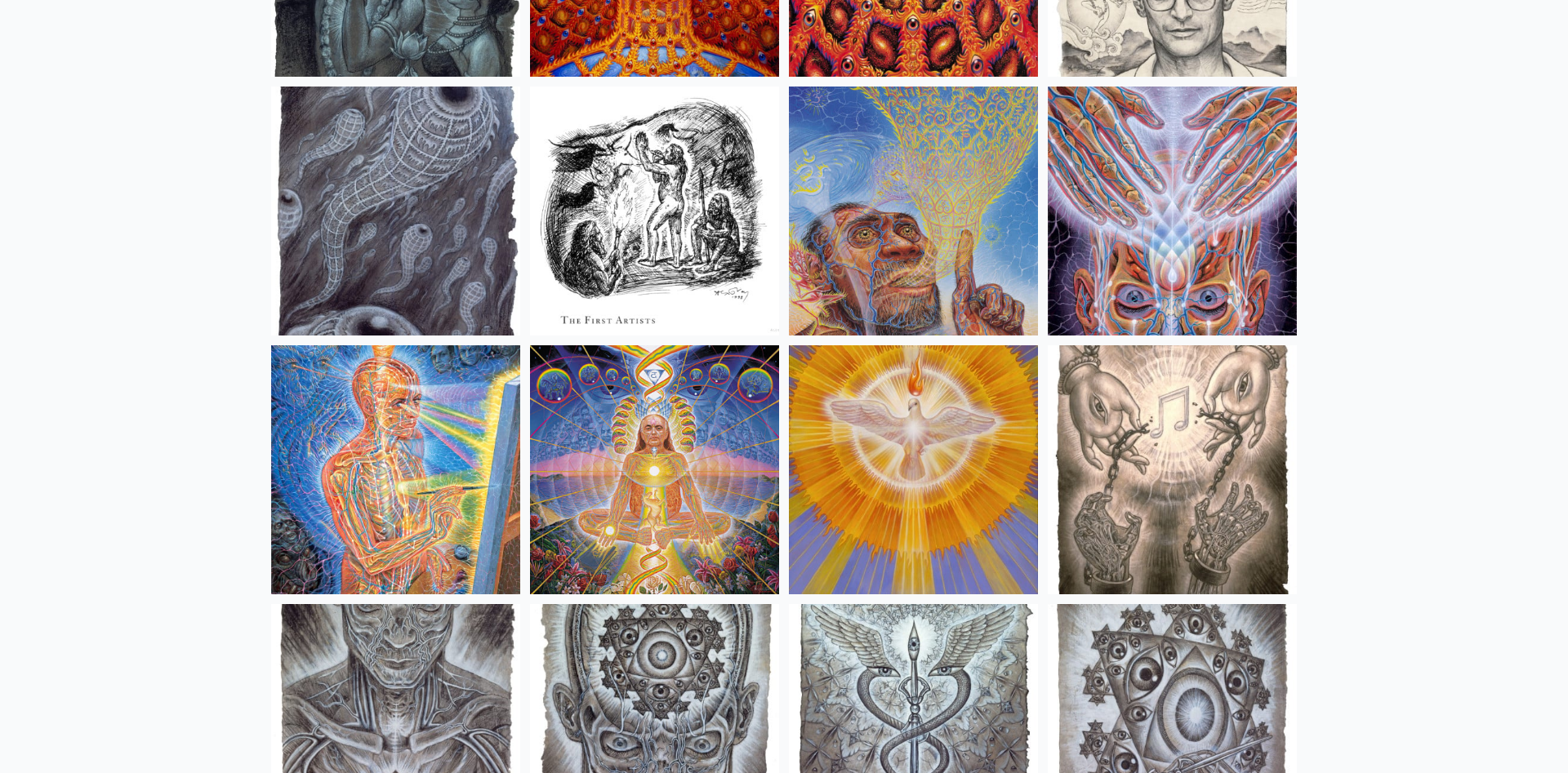
click at [415, 483] on img at bounding box center [396, 470] width 249 height 249
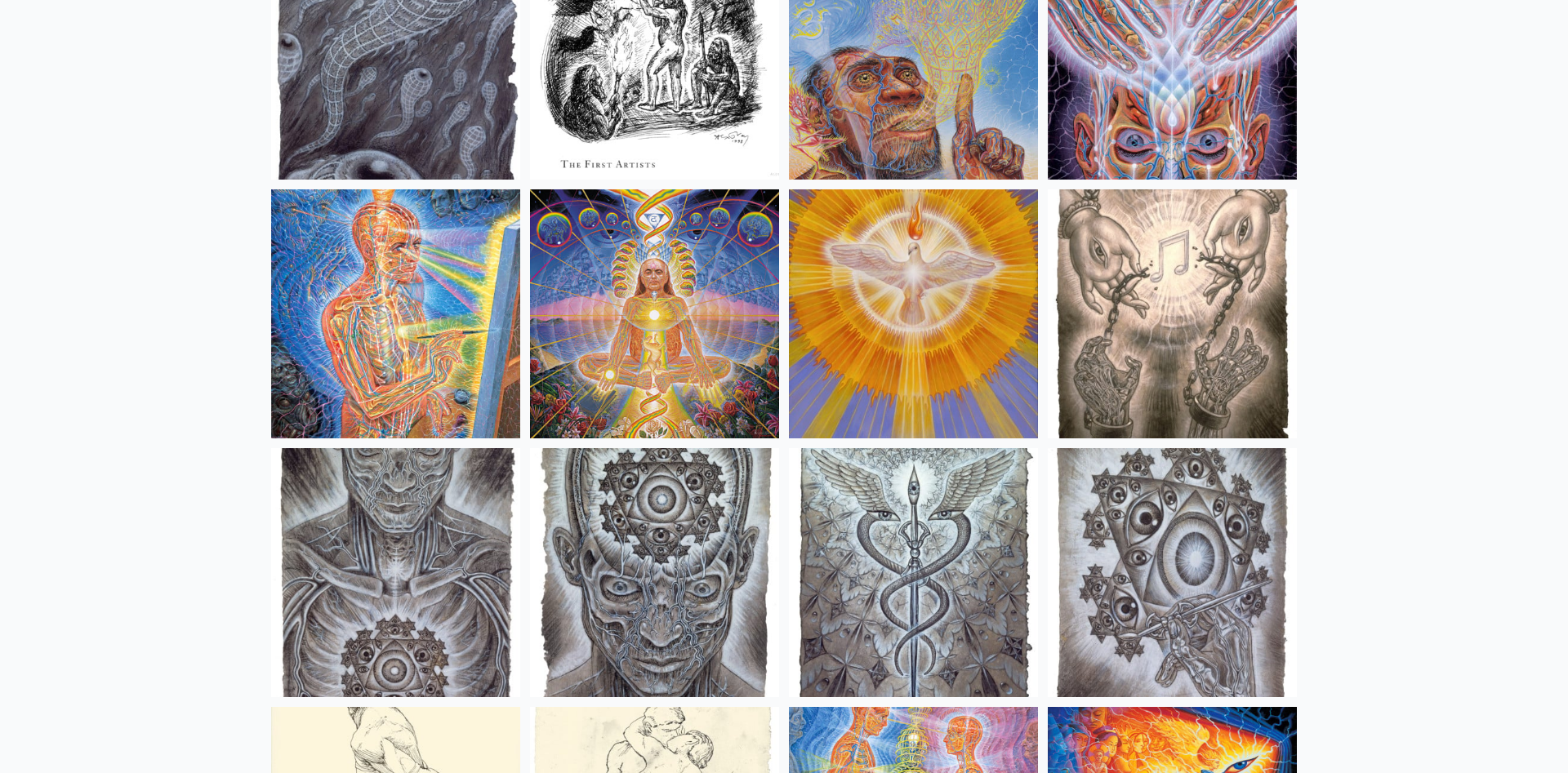
scroll to position [11911, 0]
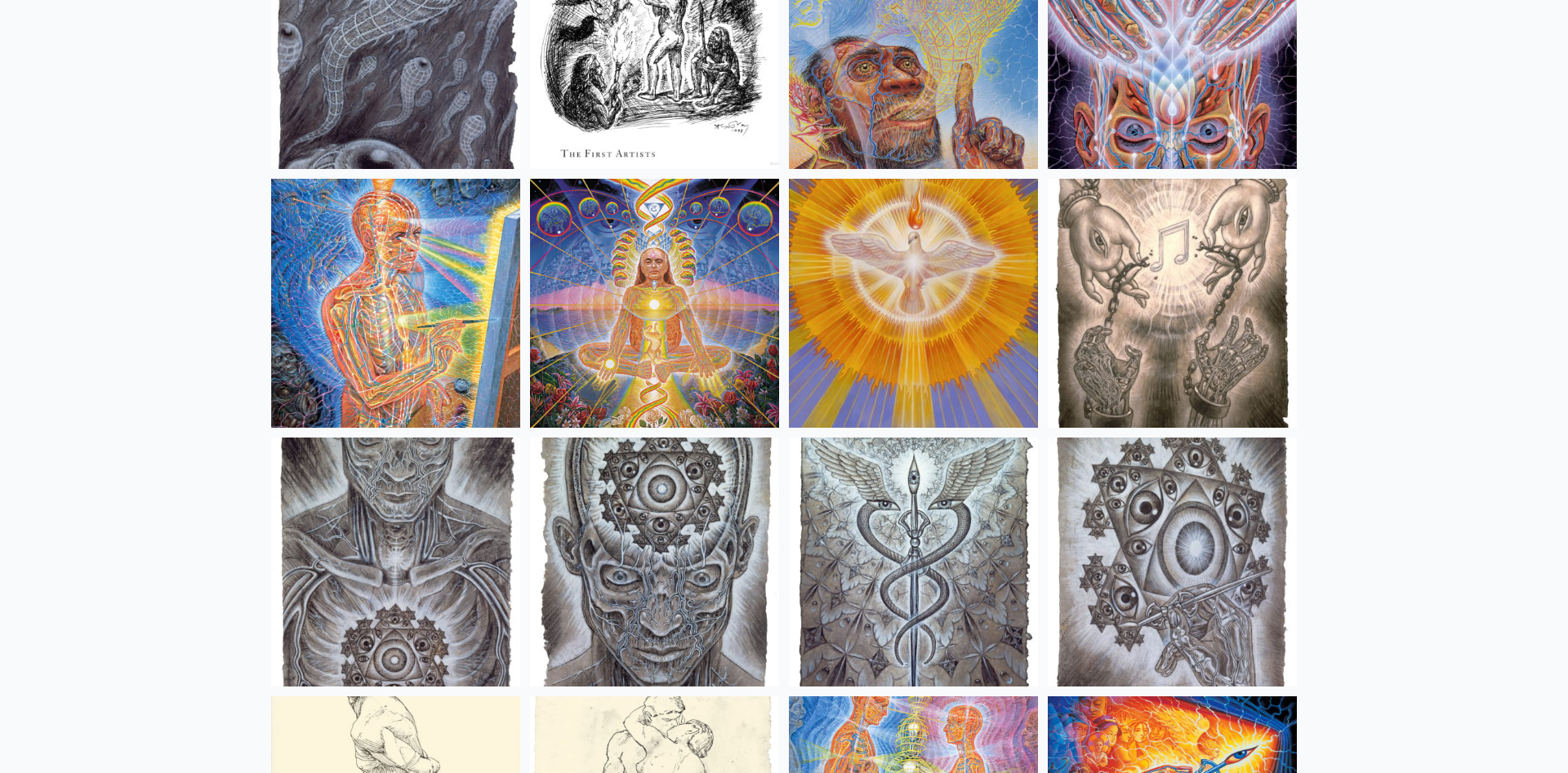
click at [600, 525] on img at bounding box center [654, 562] width 249 height 249
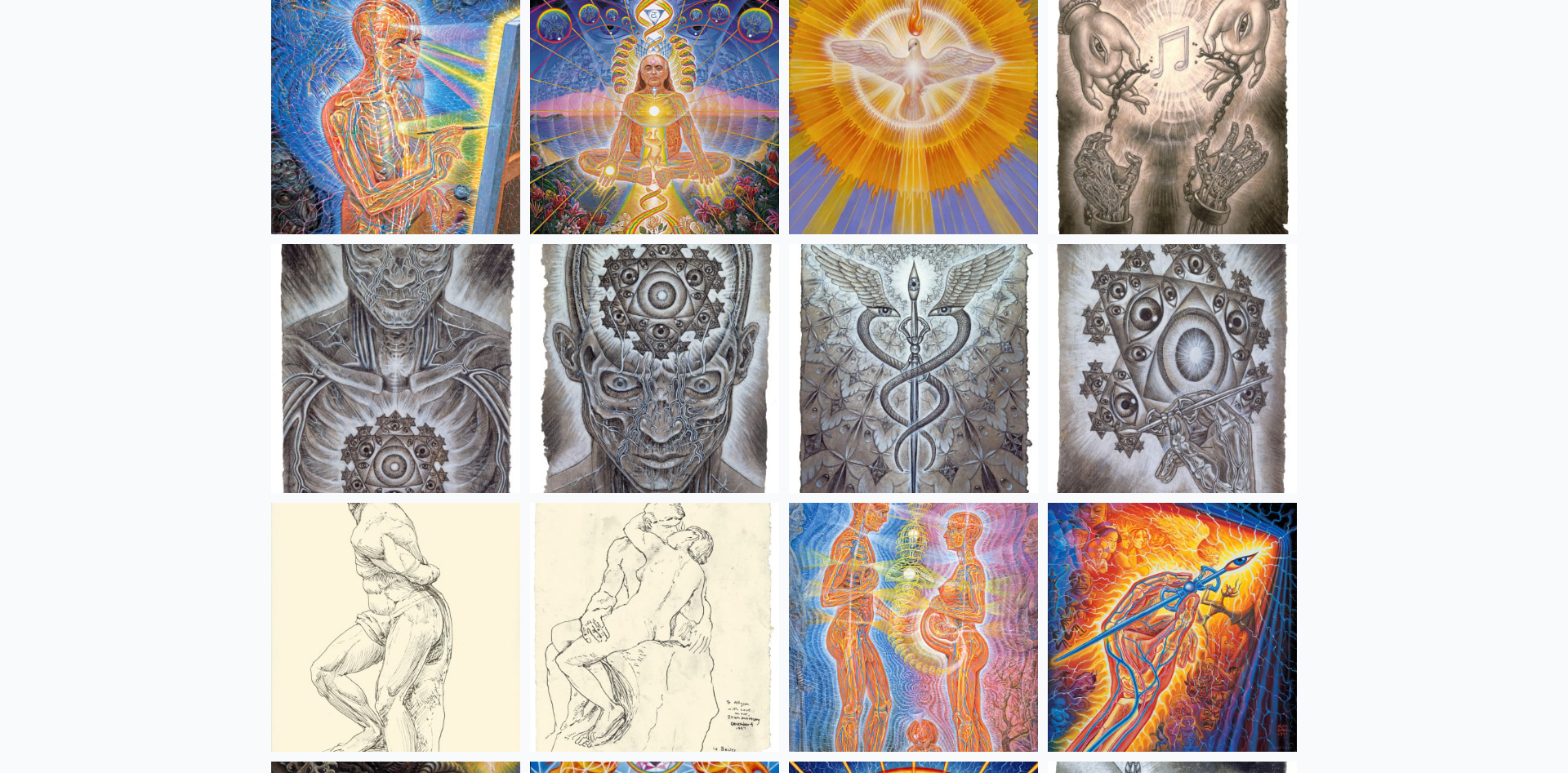
scroll to position [12161, 0]
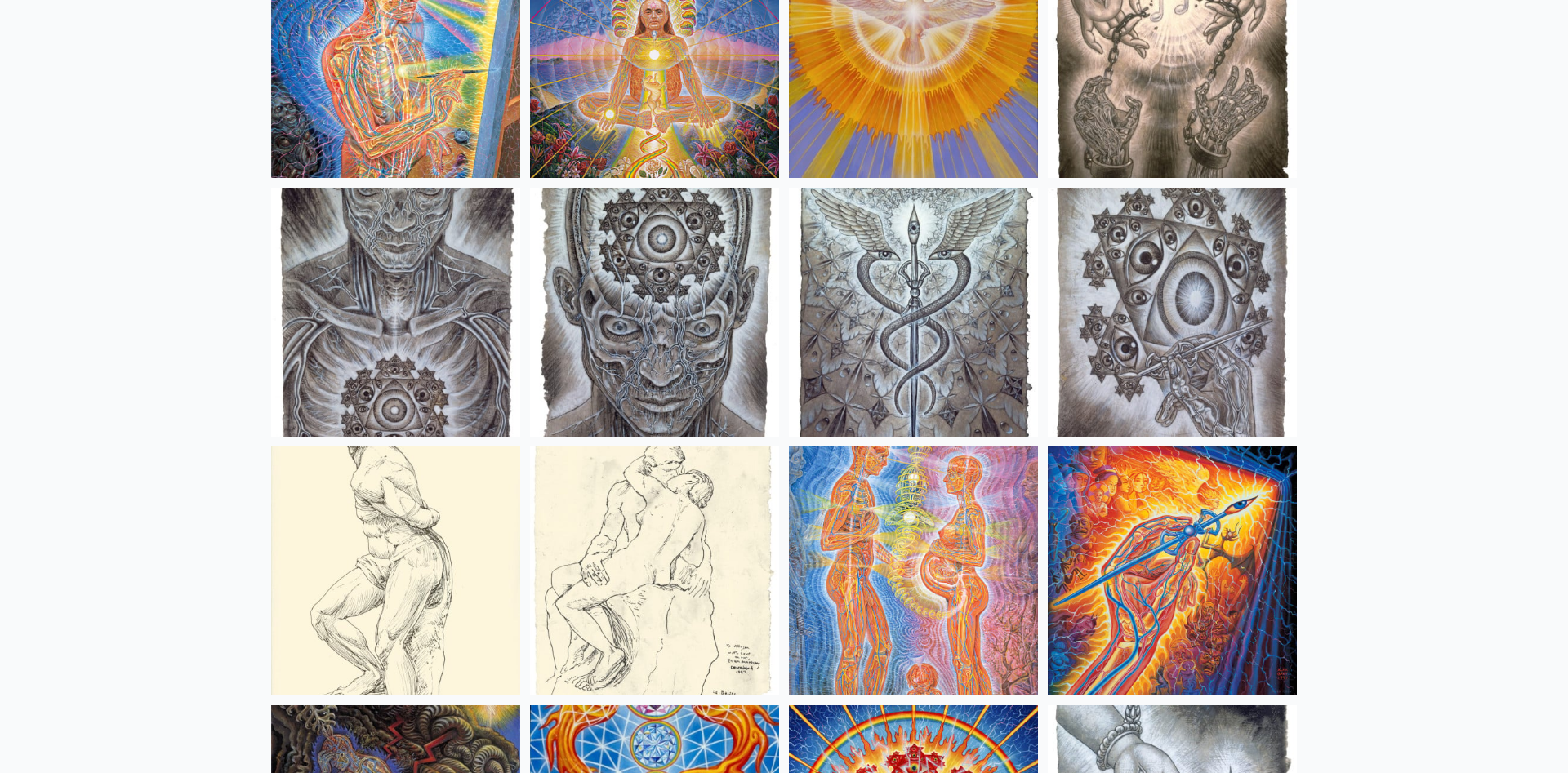
click at [931, 570] on img at bounding box center [914, 571] width 249 height 249
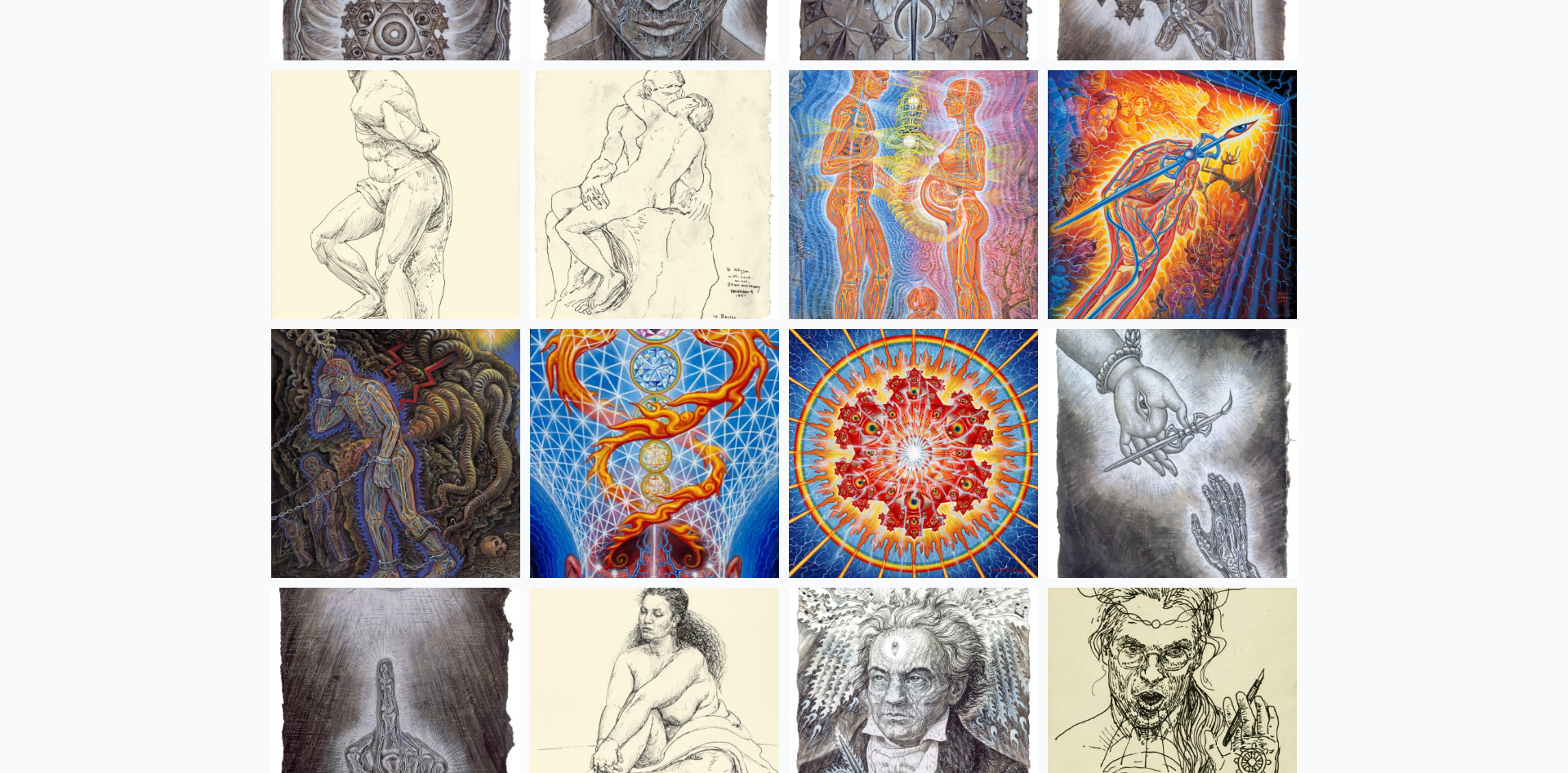
scroll to position [12578, 0]
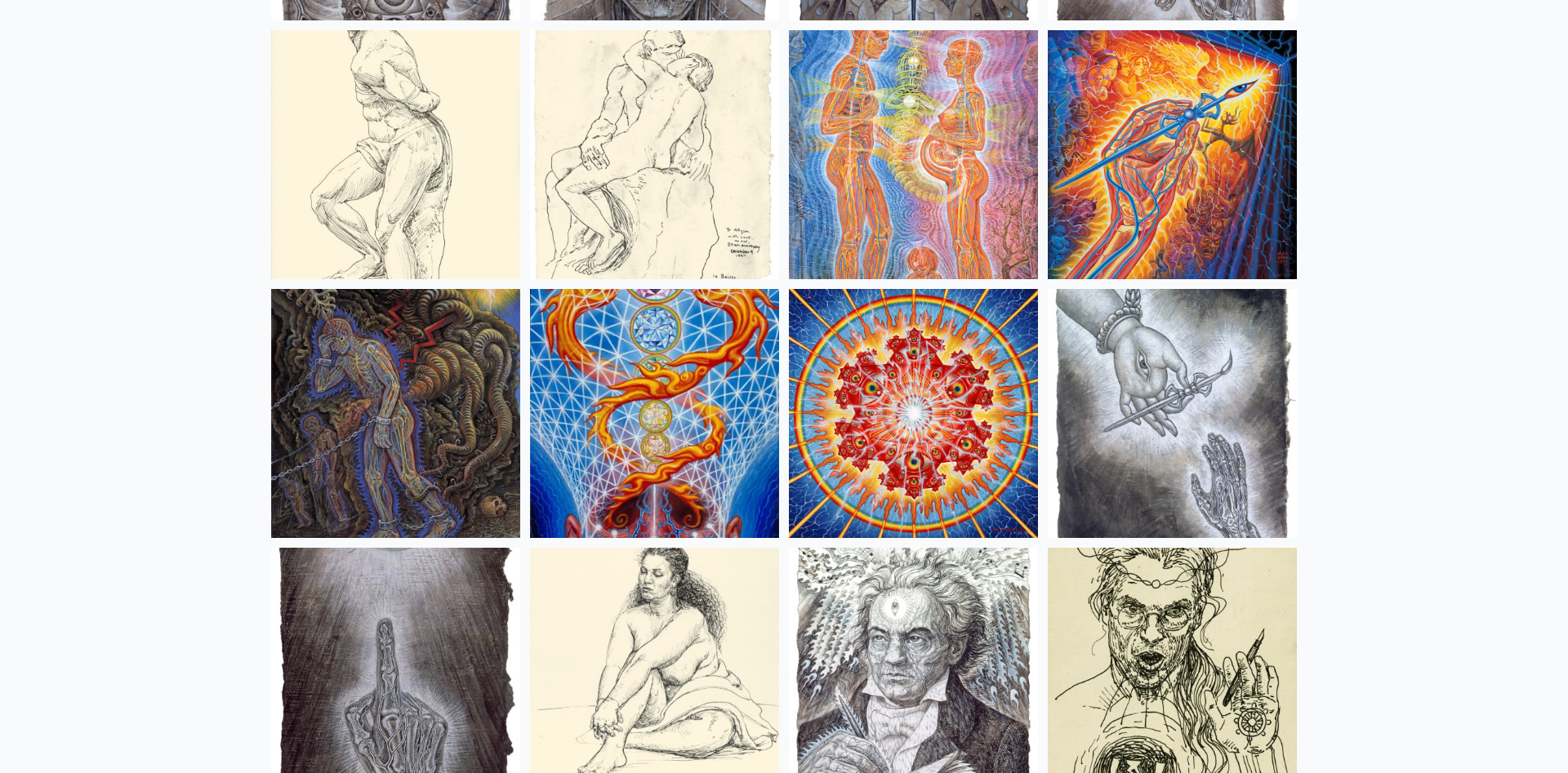
click at [417, 459] on img at bounding box center [396, 413] width 249 height 249
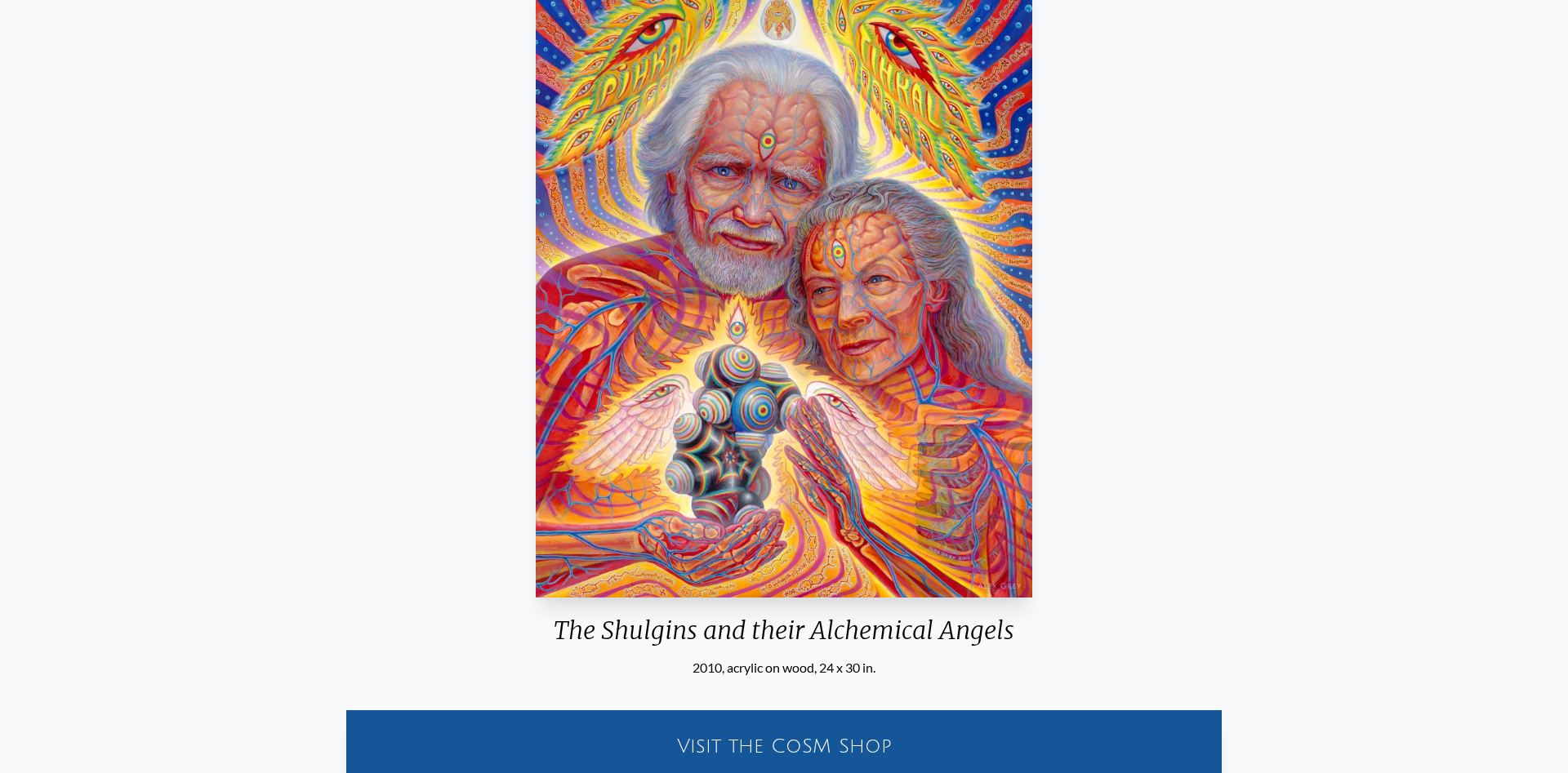
scroll to position [167, 0]
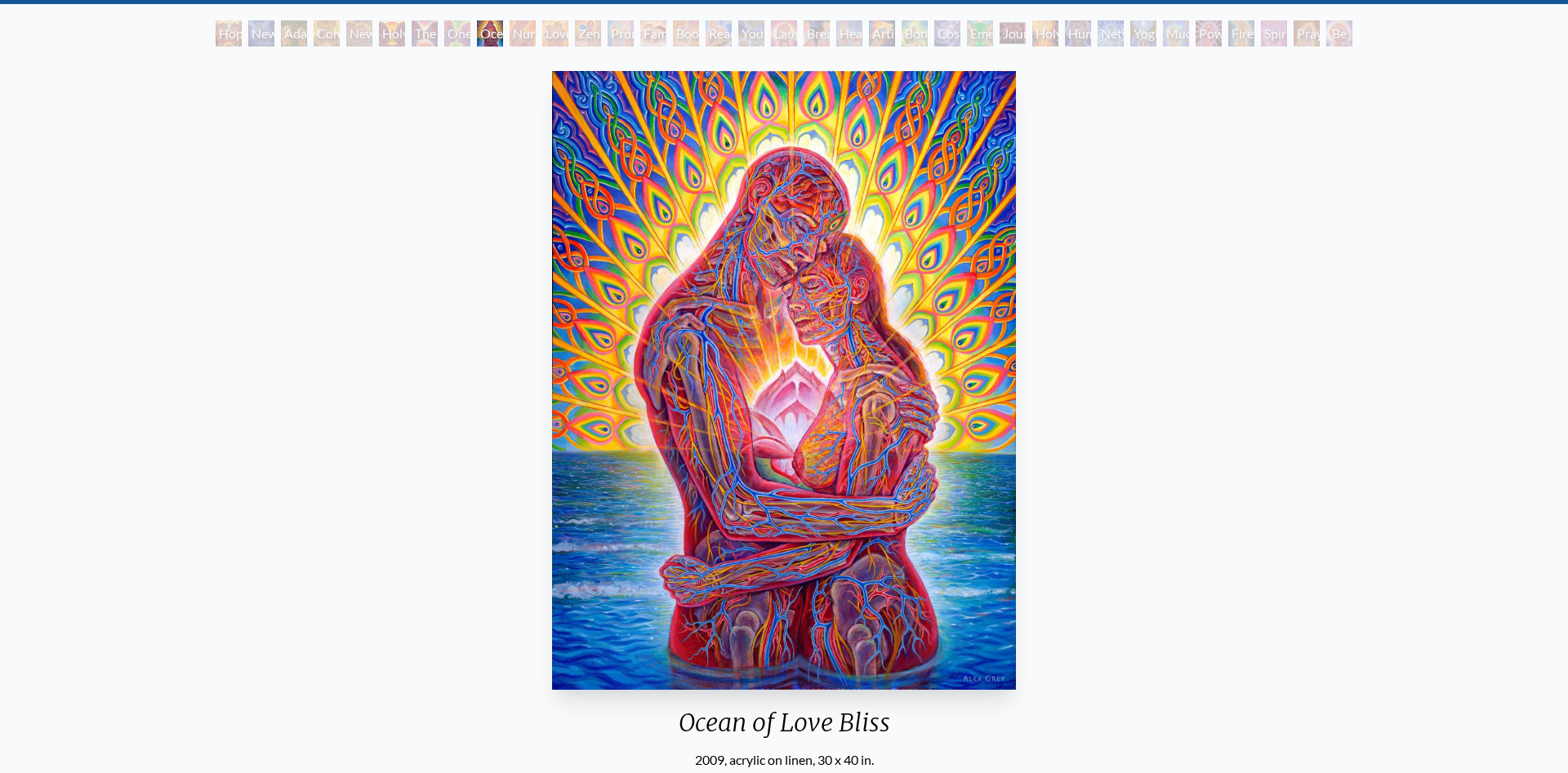
scroll to position [83, 0]
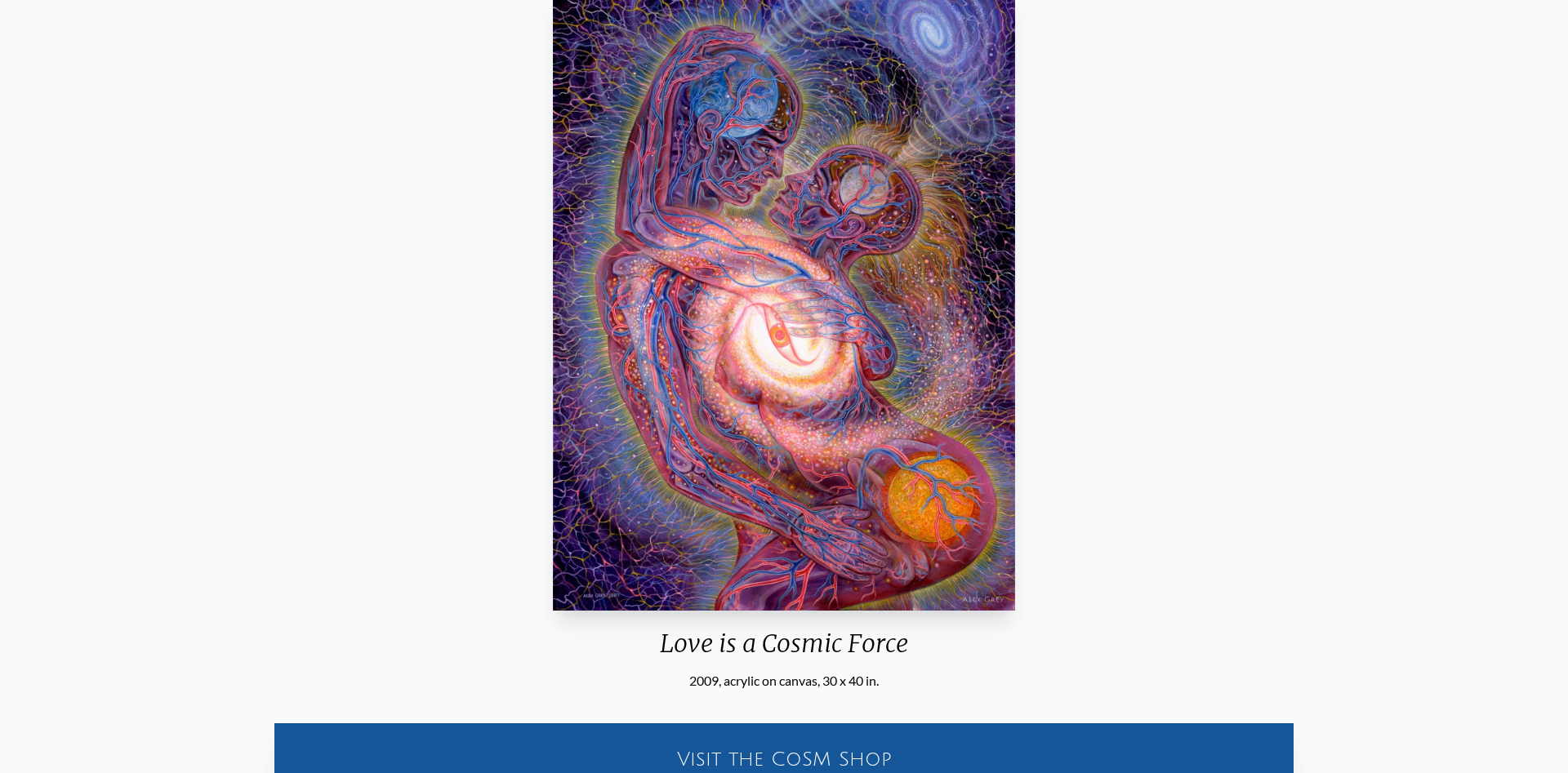
scroll to position [167, 0]
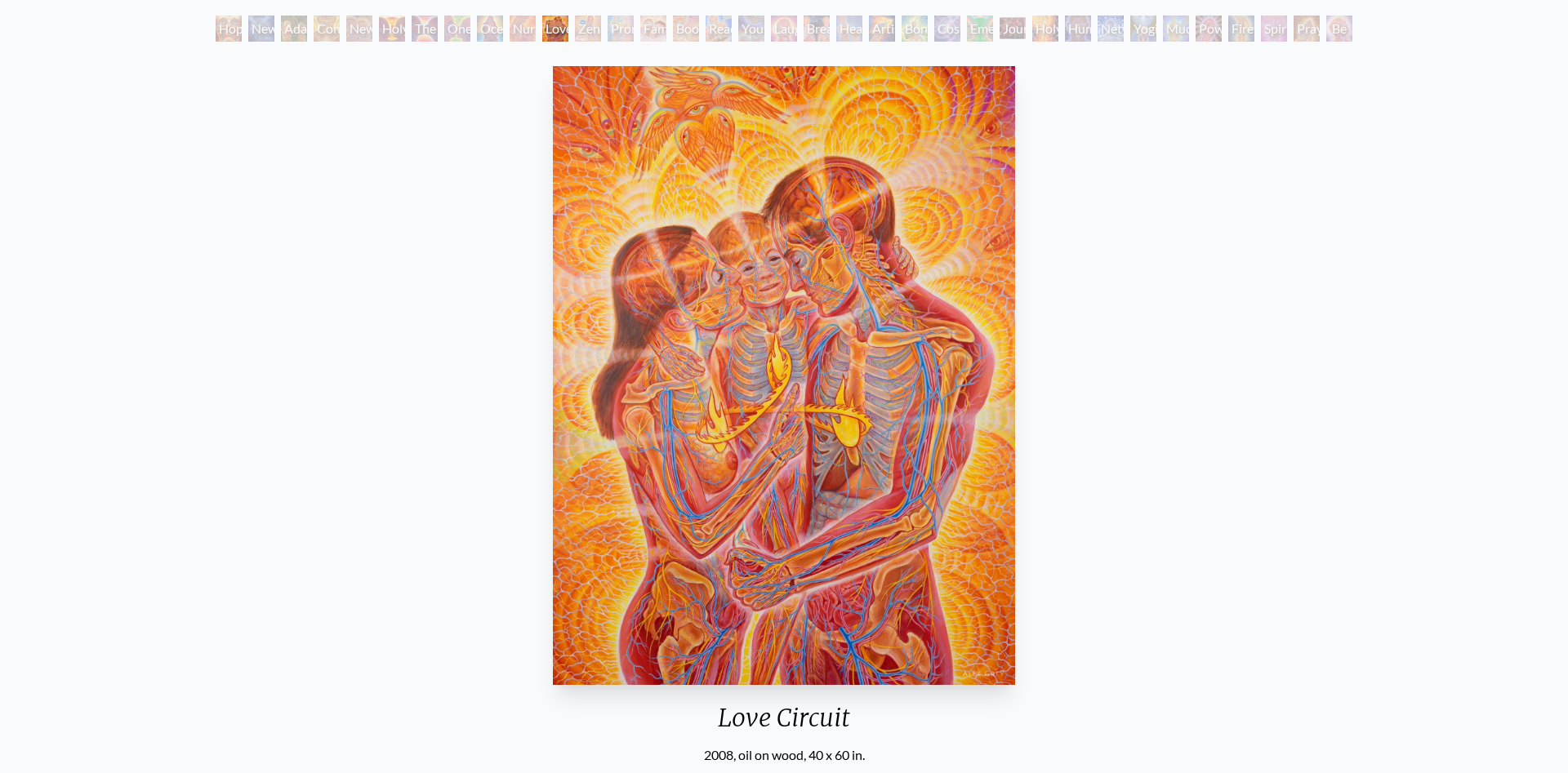
scroll to position [83, 0]
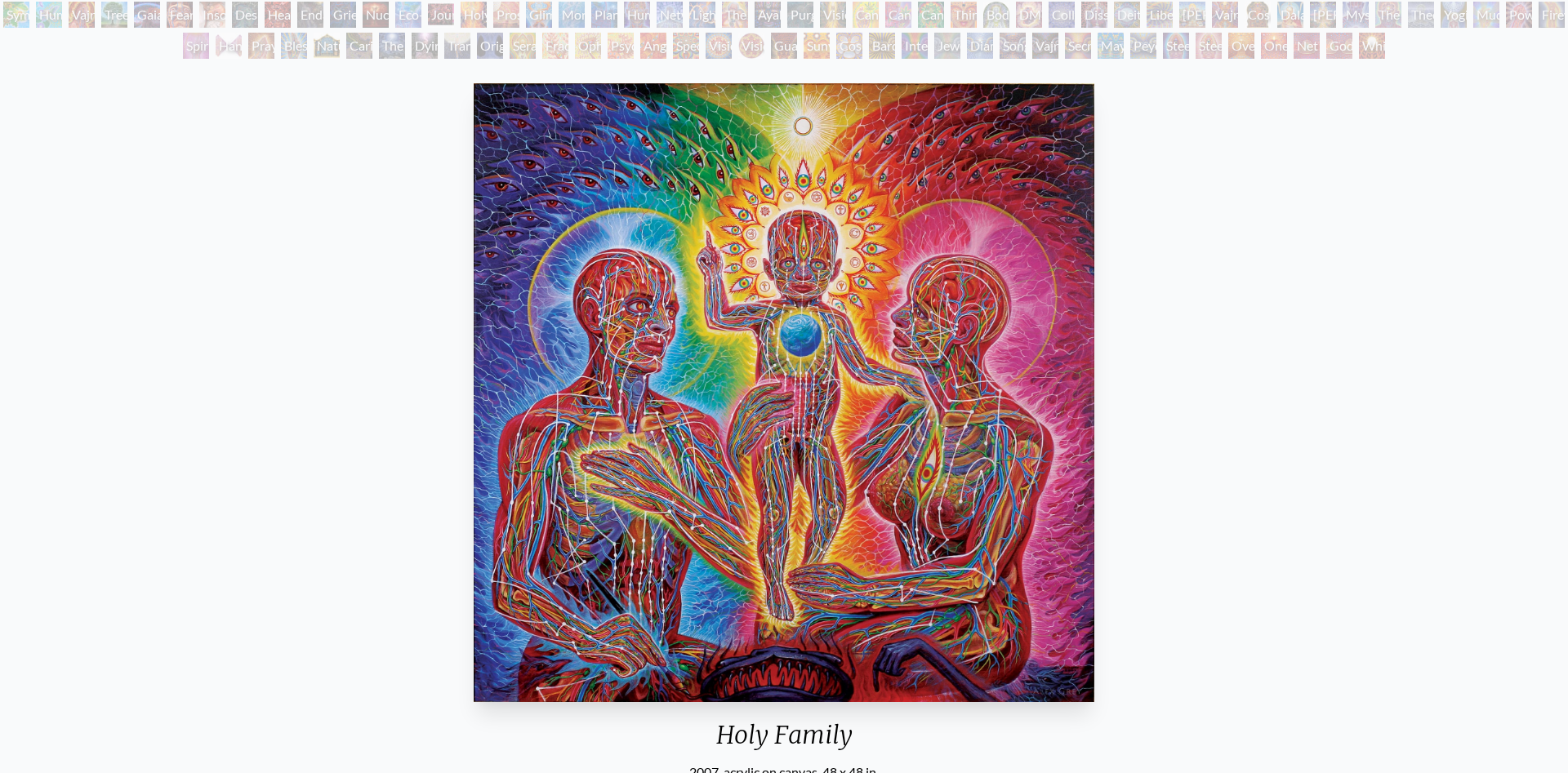
scroll to position [167, 0]
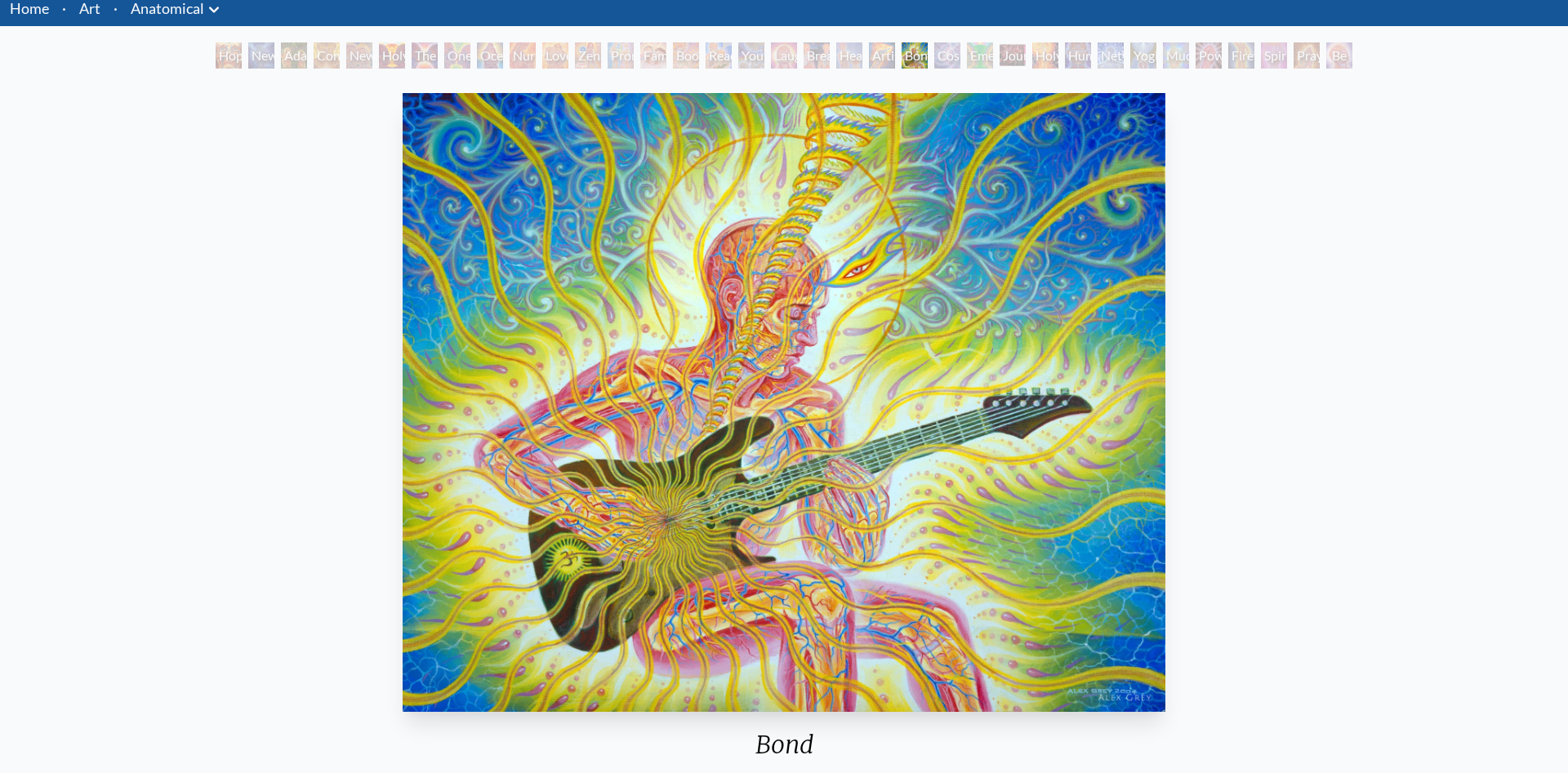
scroll to position [83, 0]
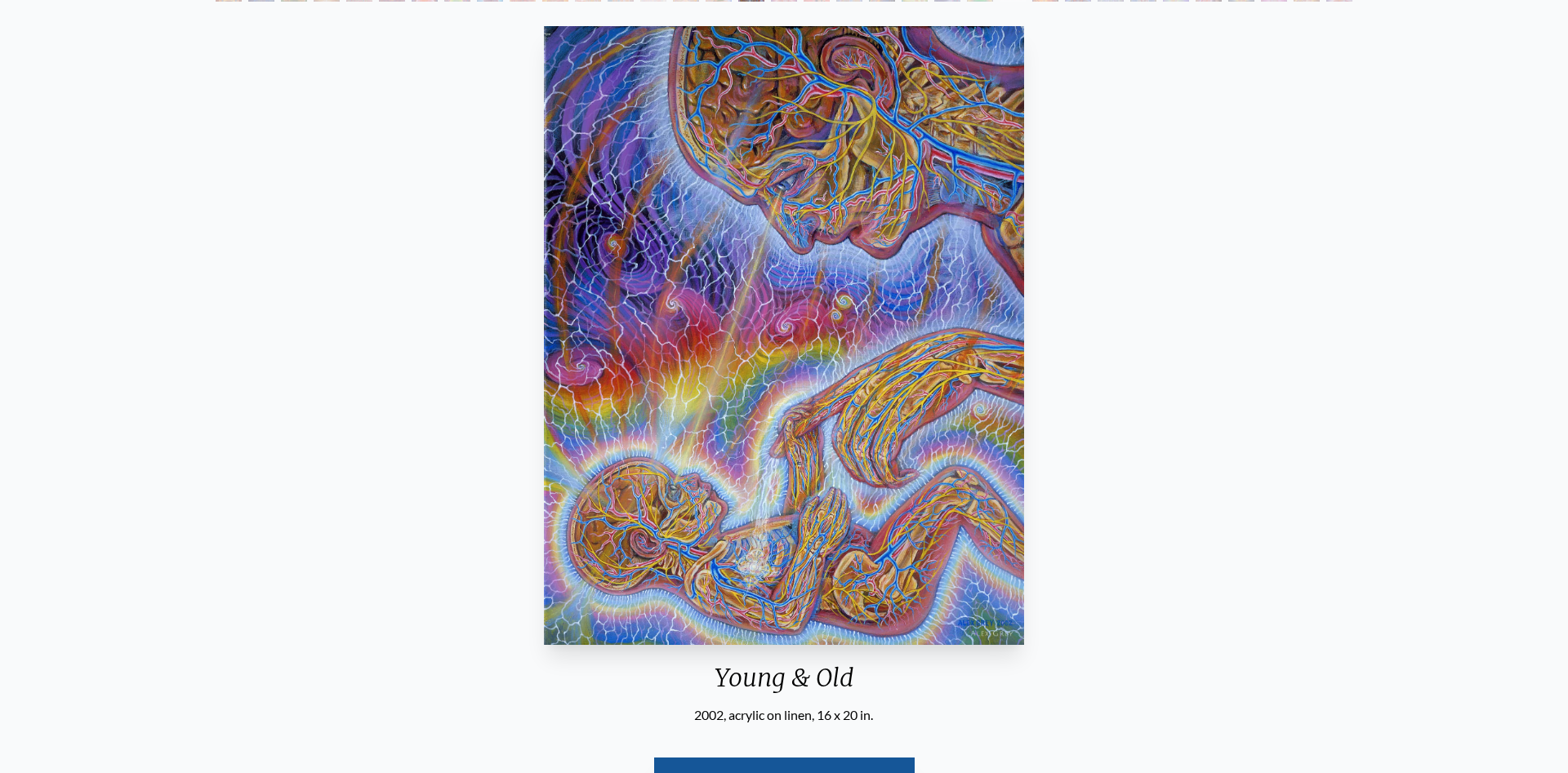
scroll to position [167, 0]
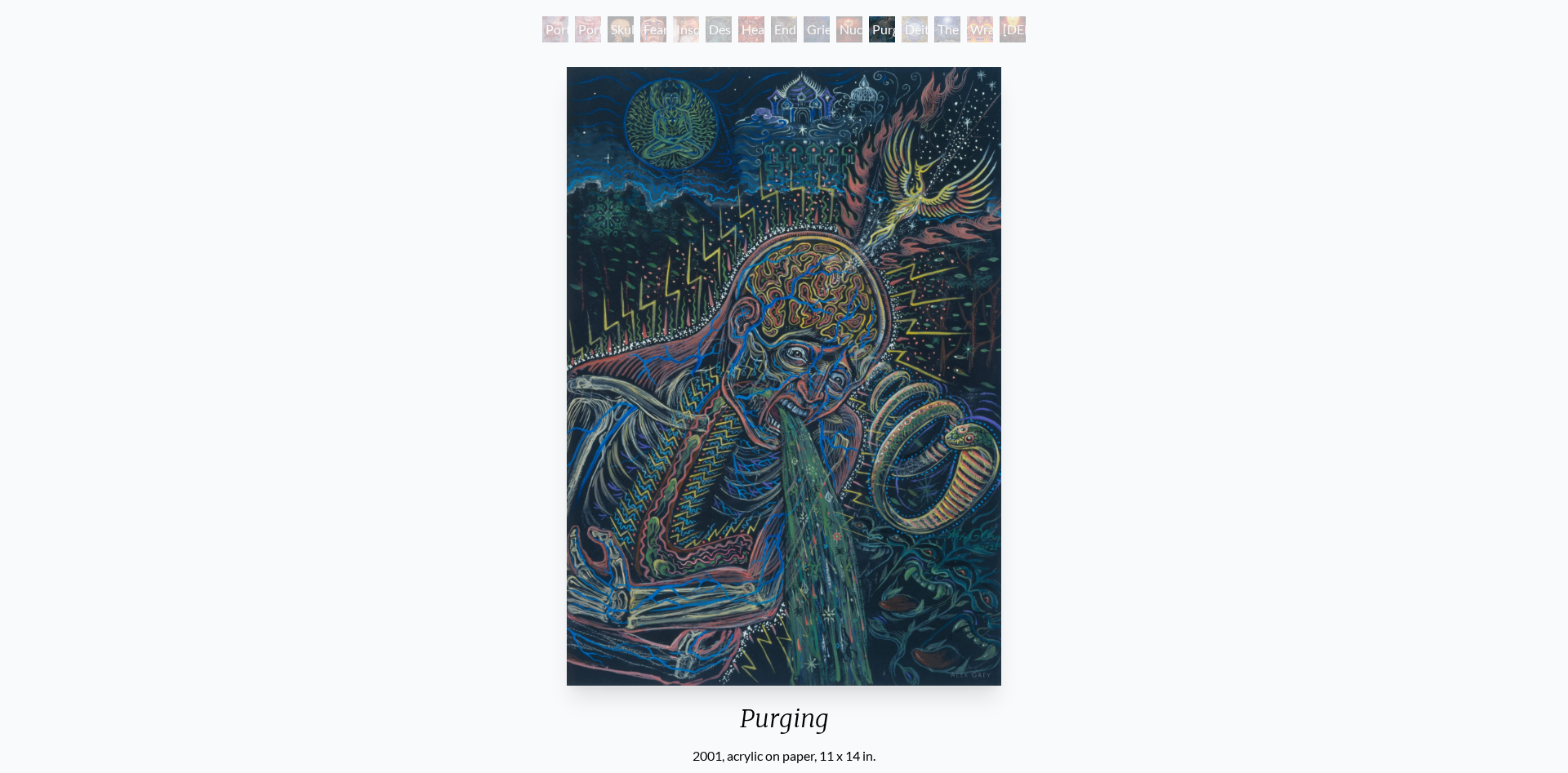
scroll to position [83, 0]
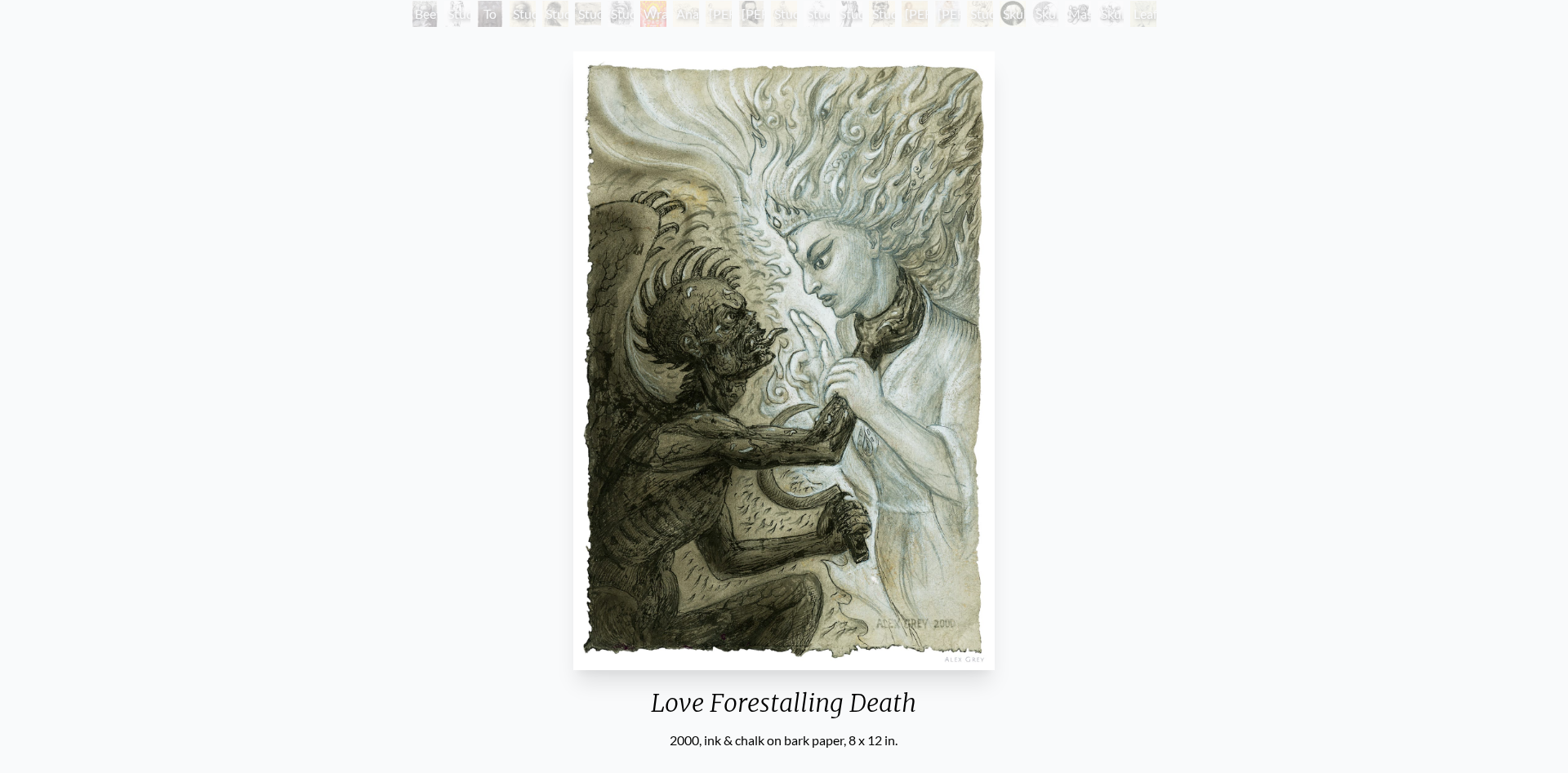
scroll to position [167, 0]
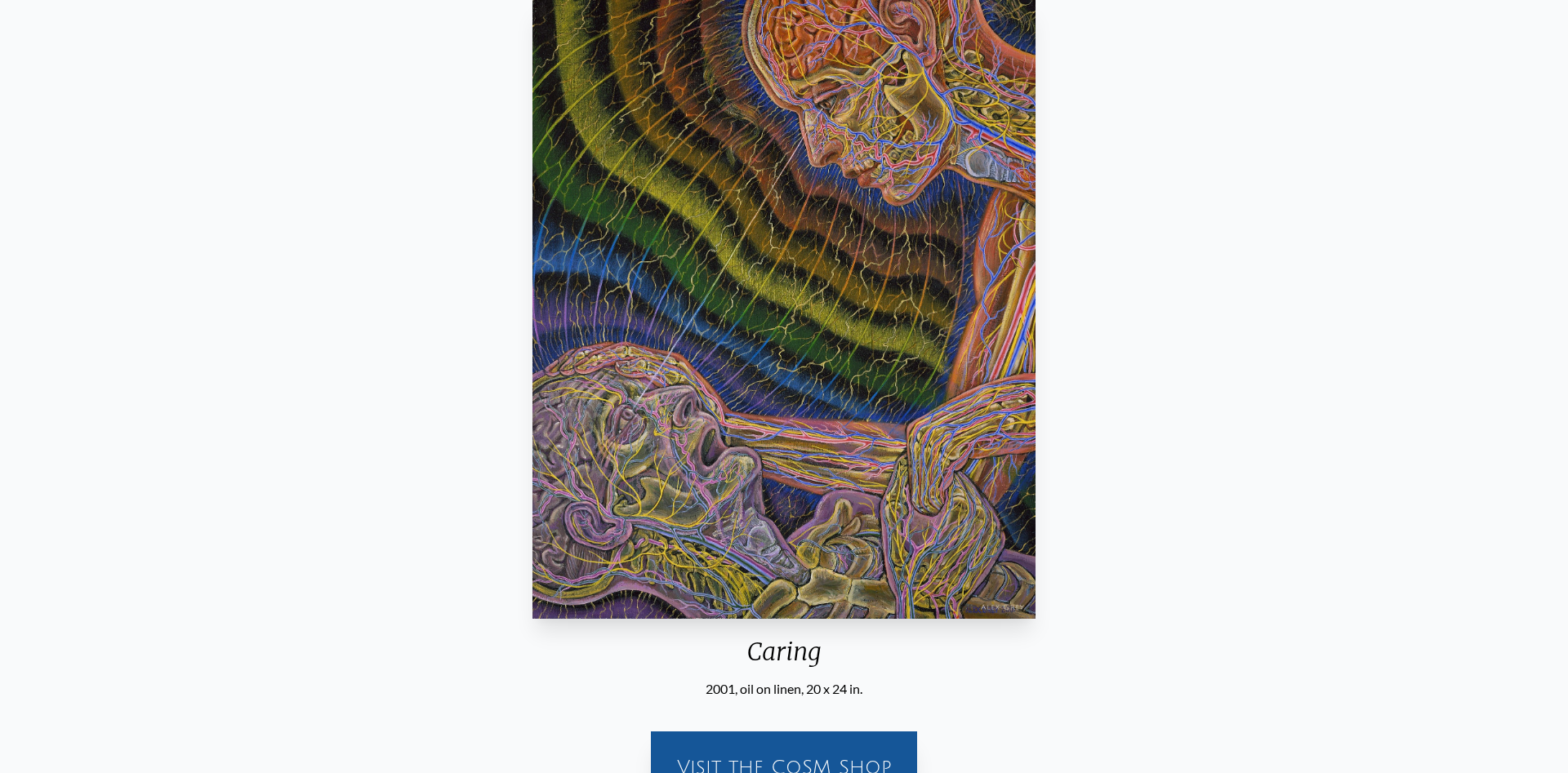
scroll to position [167, 0]
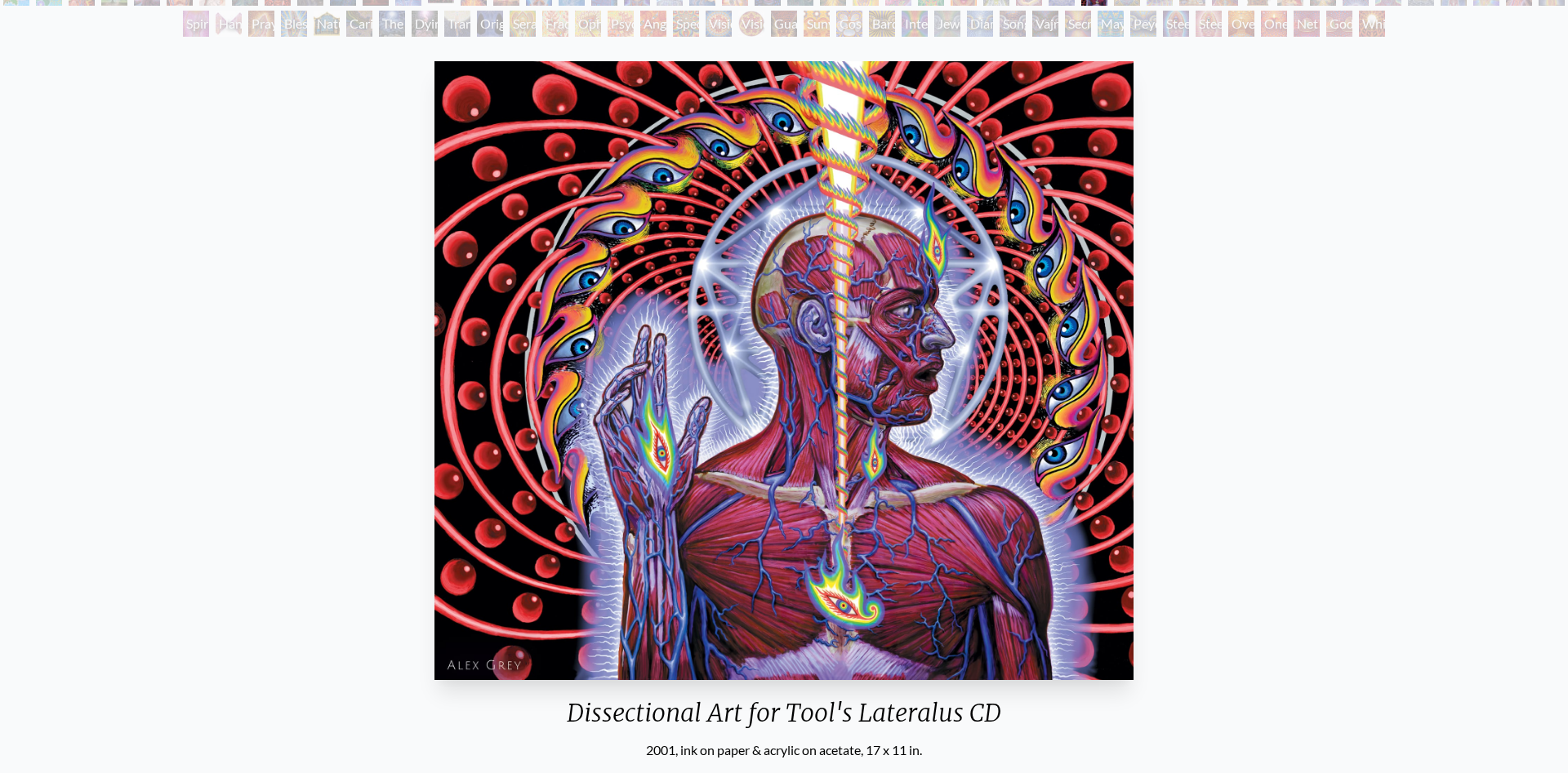
scroll to position [167, 0]
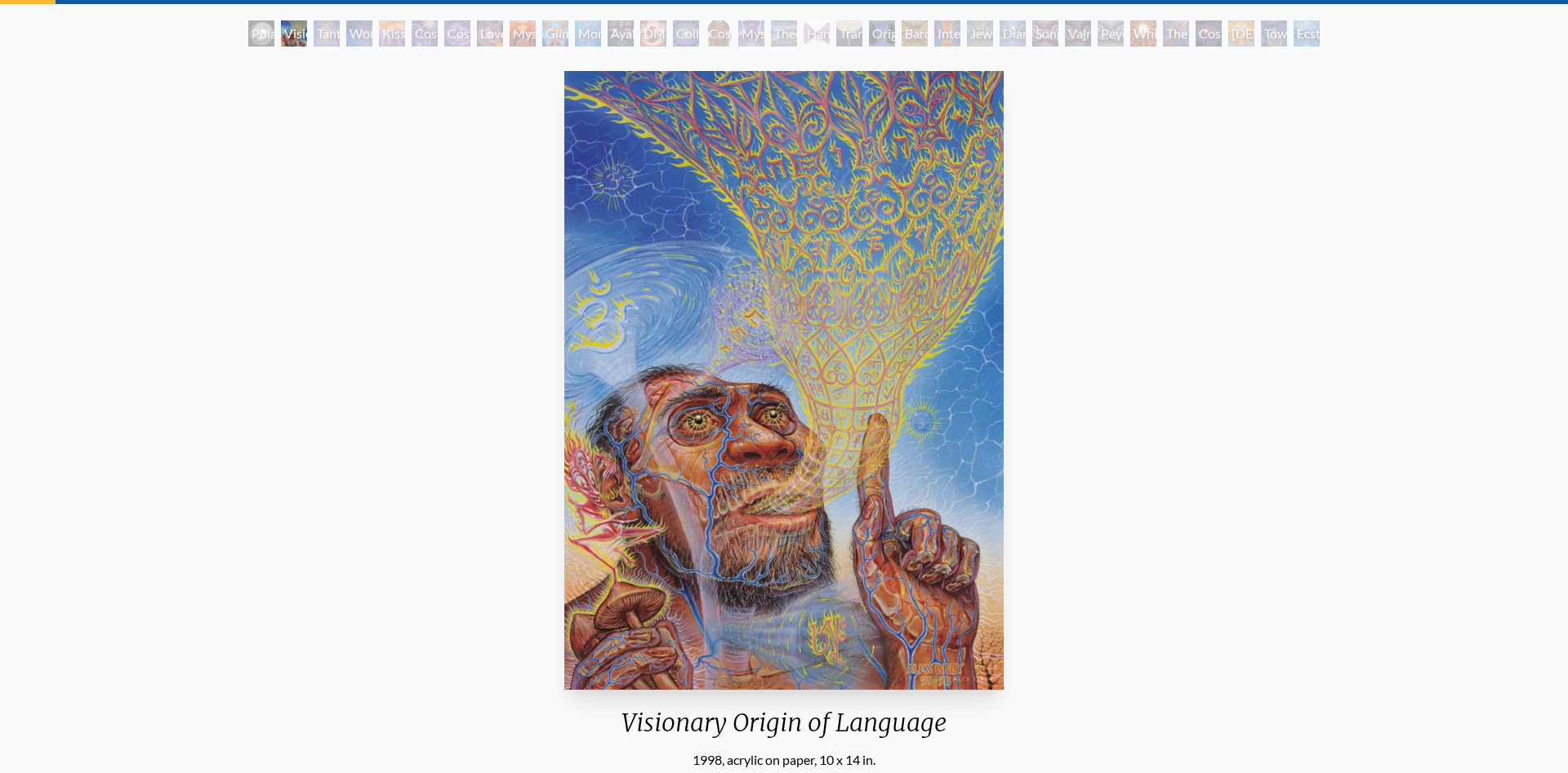
scroll to position [83, 0]
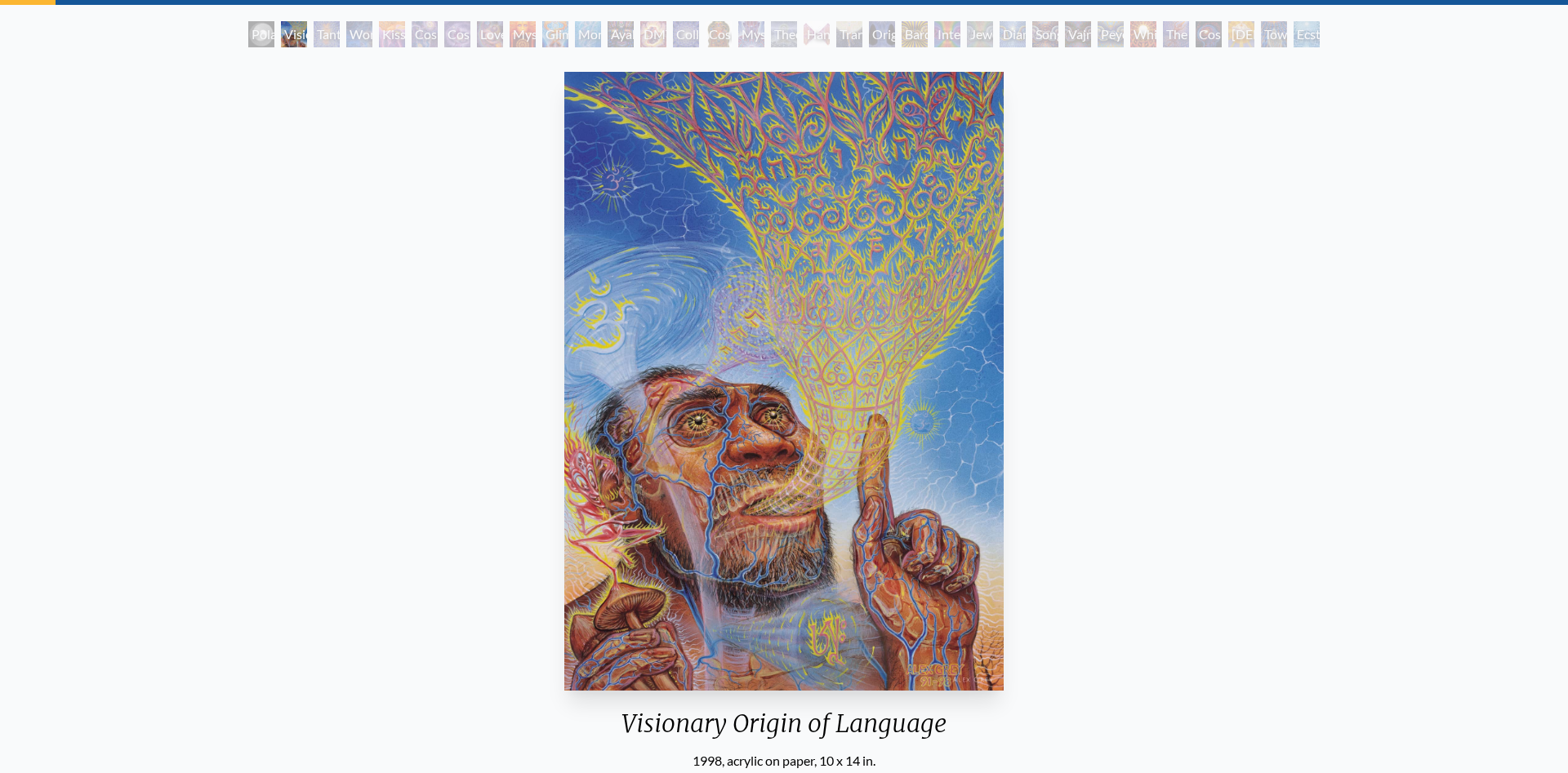
click at [954, 541] on img "2 / 33" at bounding box center [783, 381] width 439 height 619
click at [1110, 417] on div "Visionary Origin of Language 1998, acrylic on paper, 10 x 14 in. Visit the CoSM…" at bounding box center [784, 477] width 1542 height 824
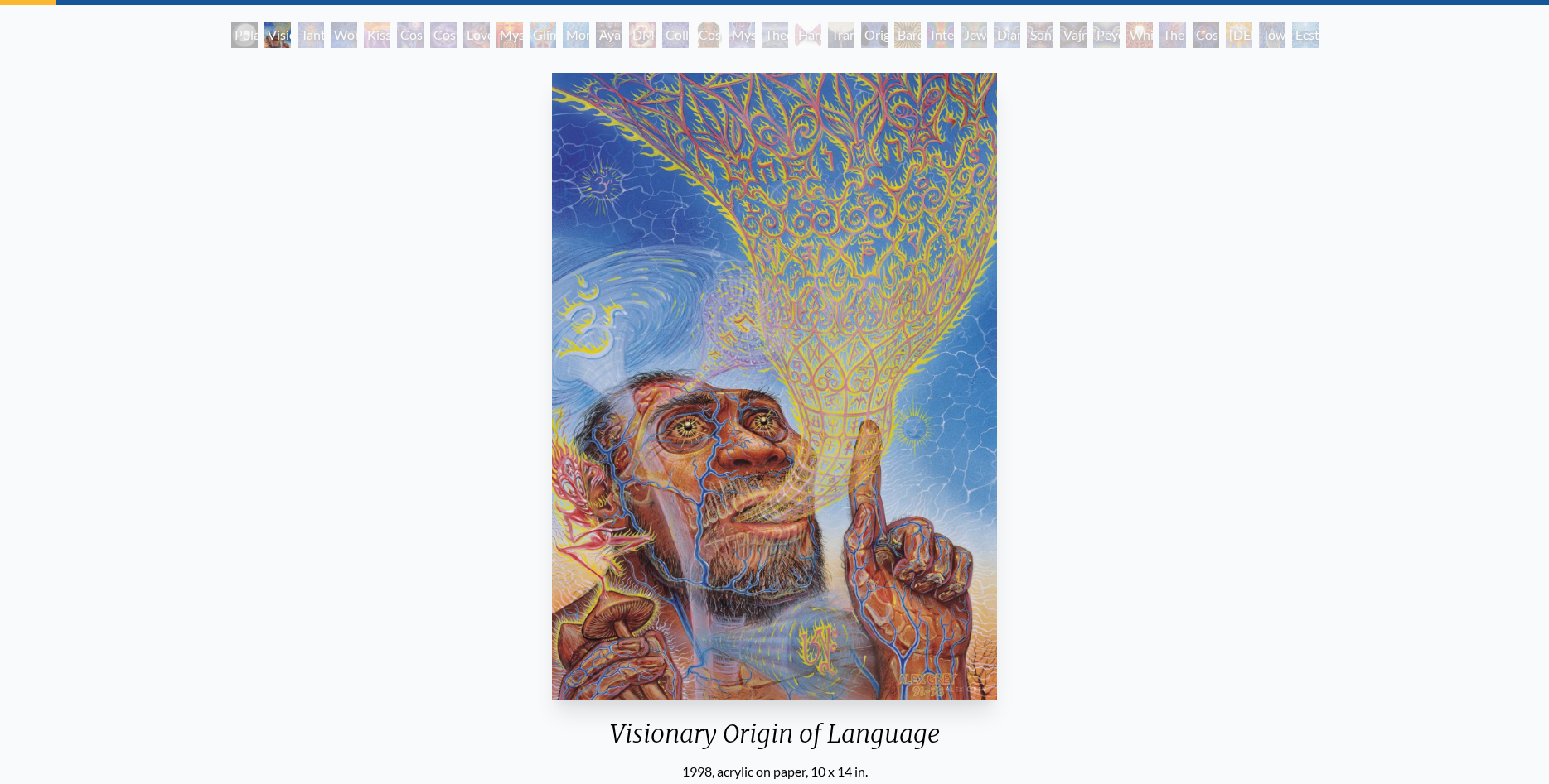
click at [1009, 432] on div "Visionary Origin of Language 1998, acrylic on paper, 10 x 14 in. Visit the CoSM…" at bounding box center [774, 484] width 1522 height 835
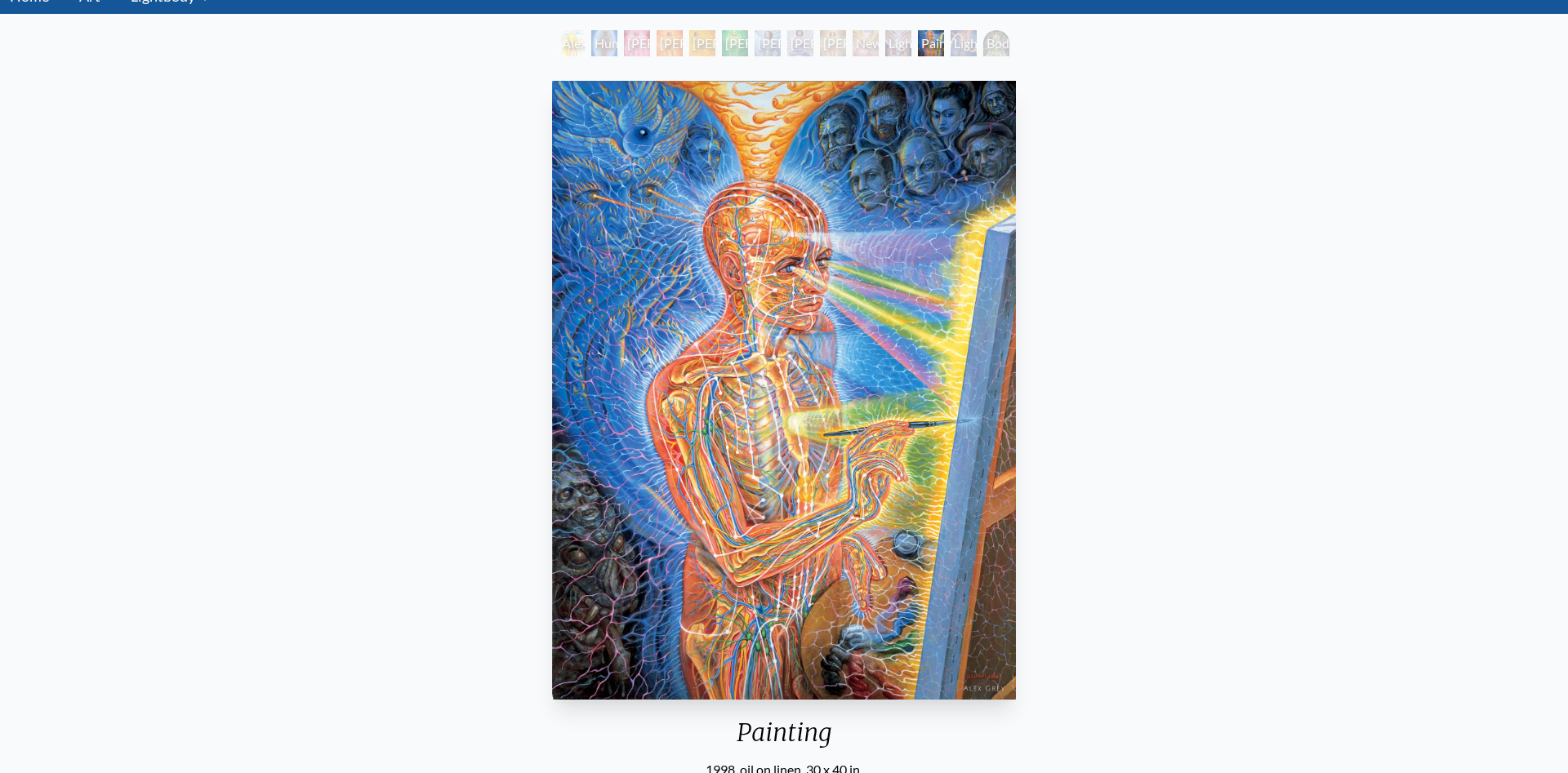
scroll to position [83, 0]
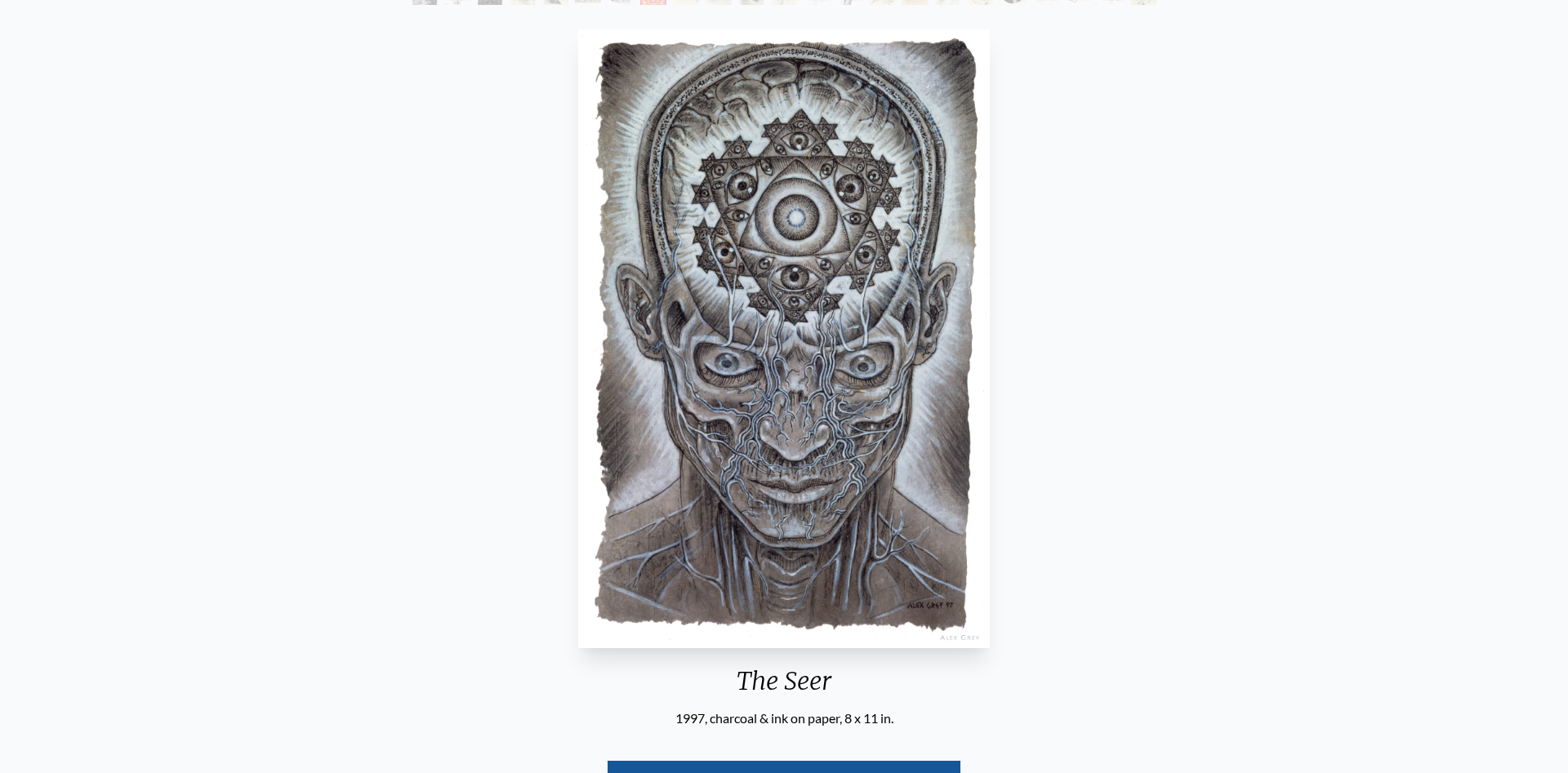
scroll to position [167, 0]
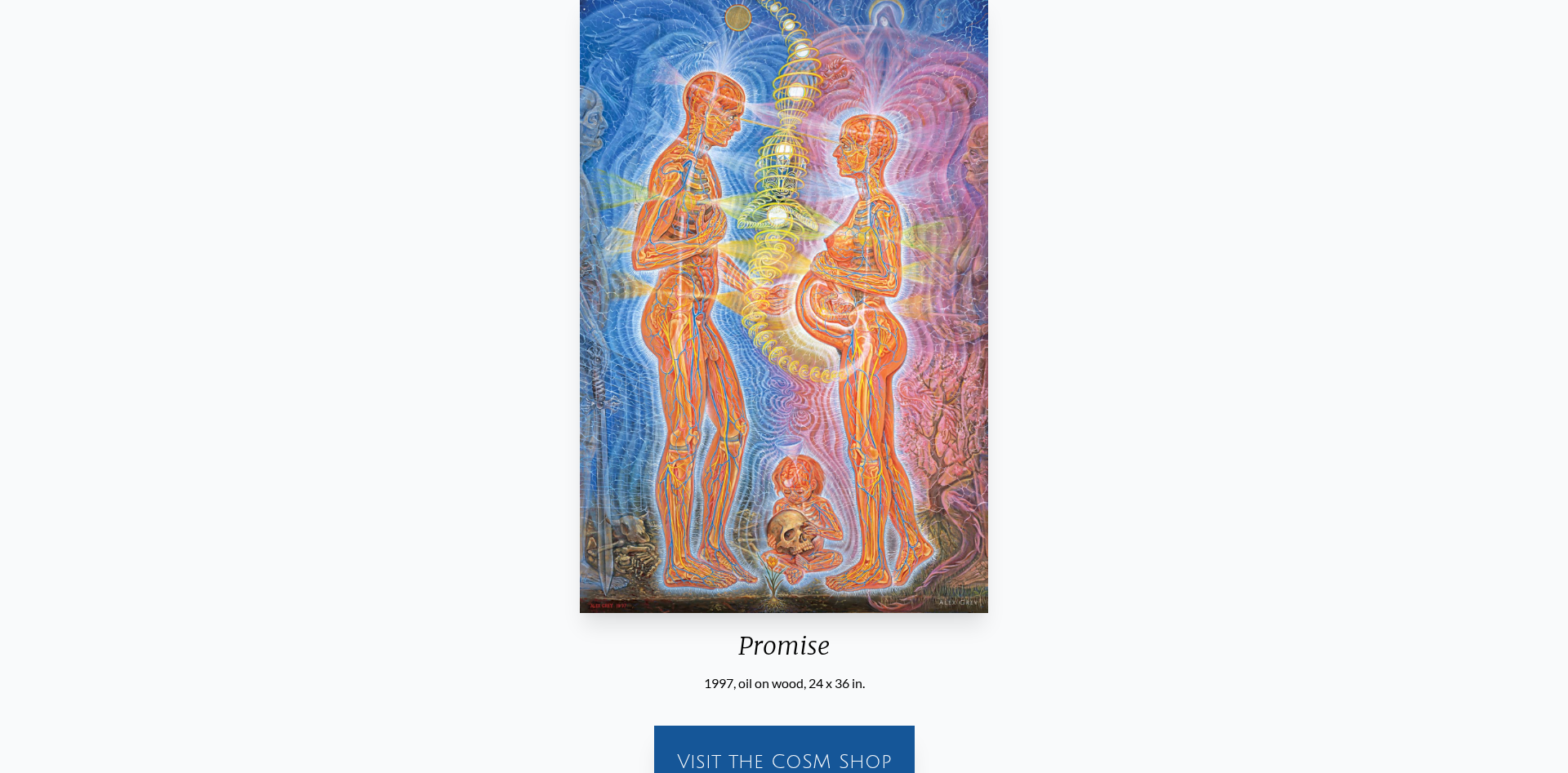
scroll to position [167, 0]
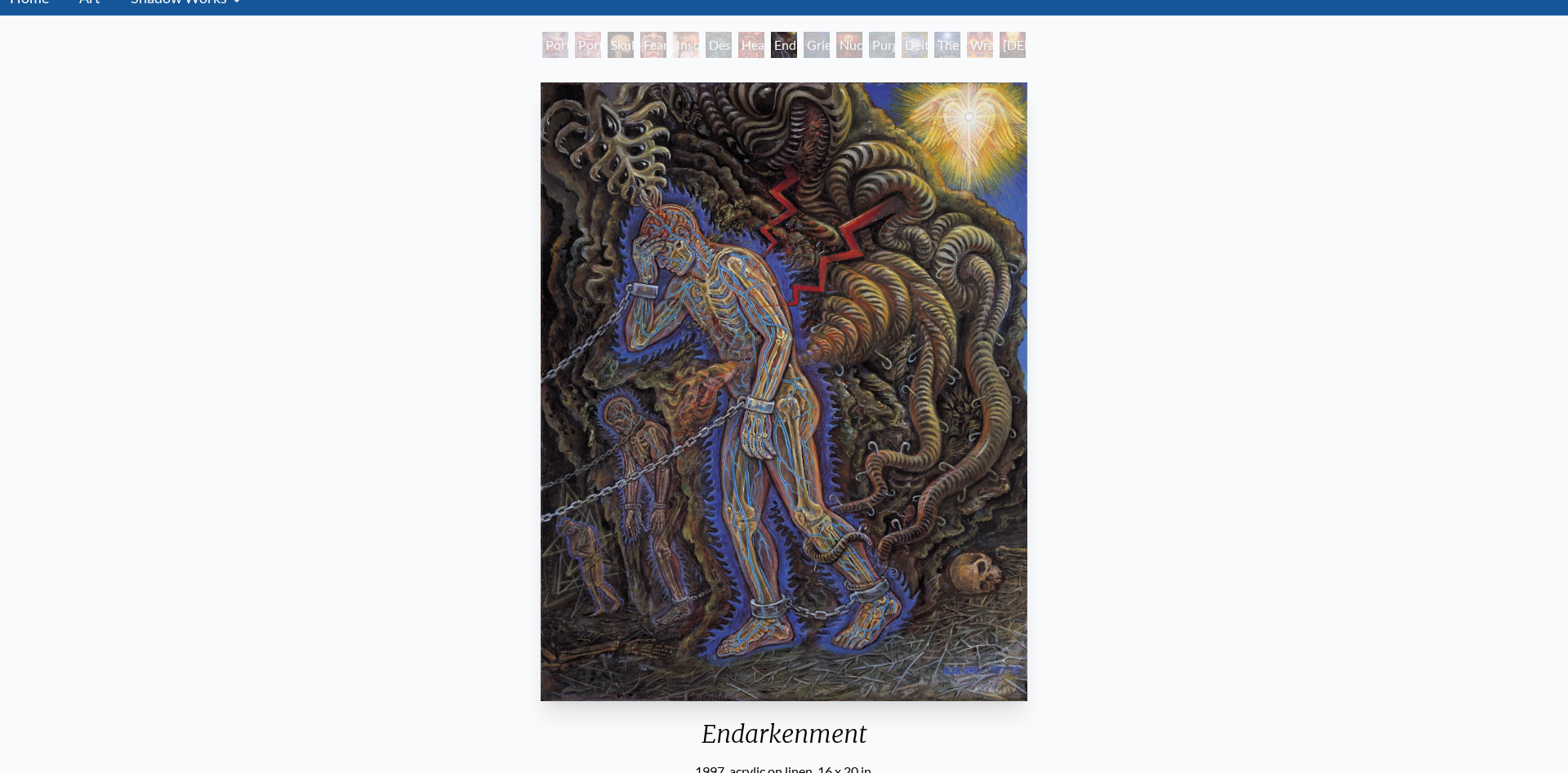
scroll to position [83, 0]
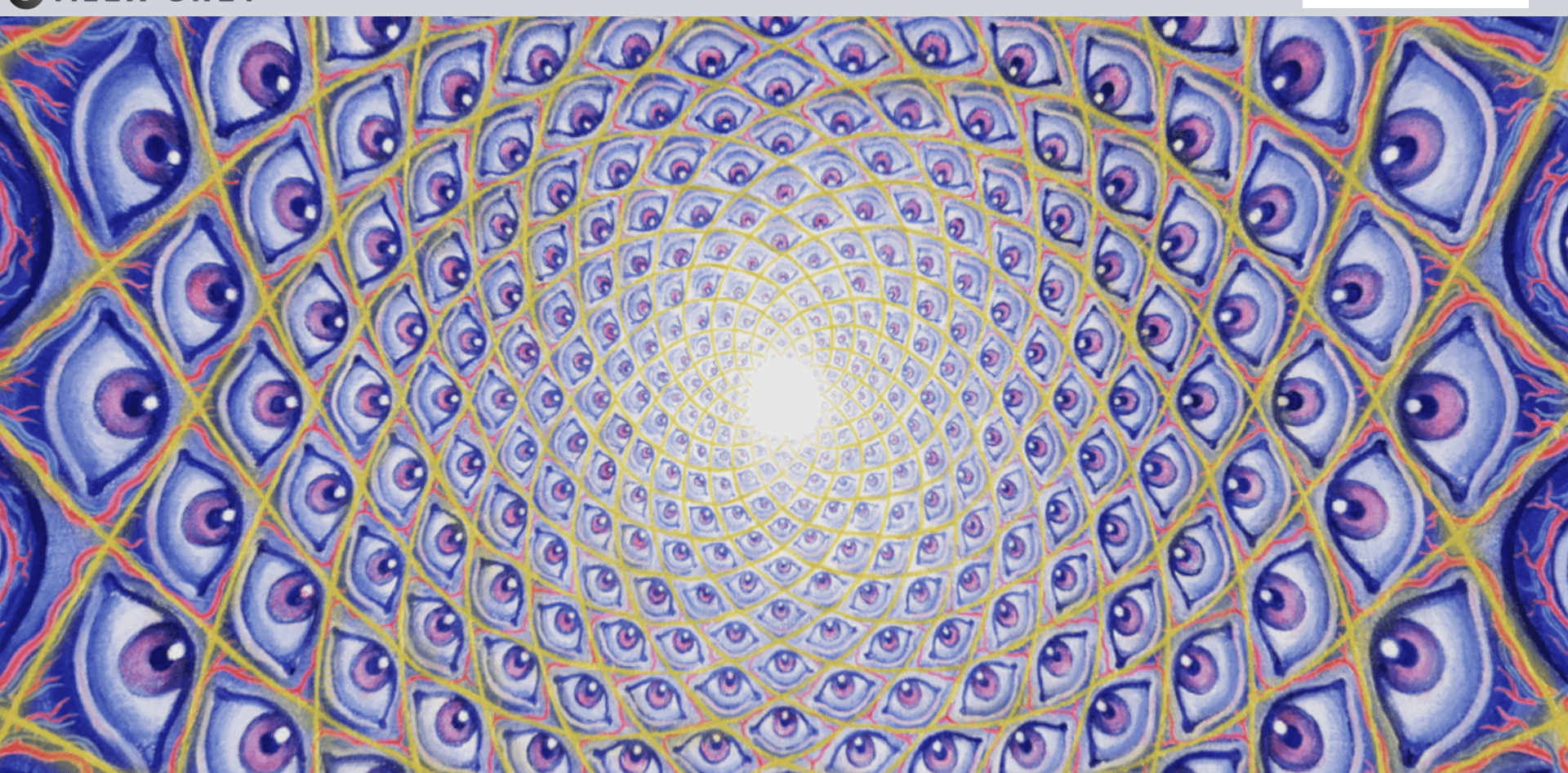
scroll to position [83, 0]
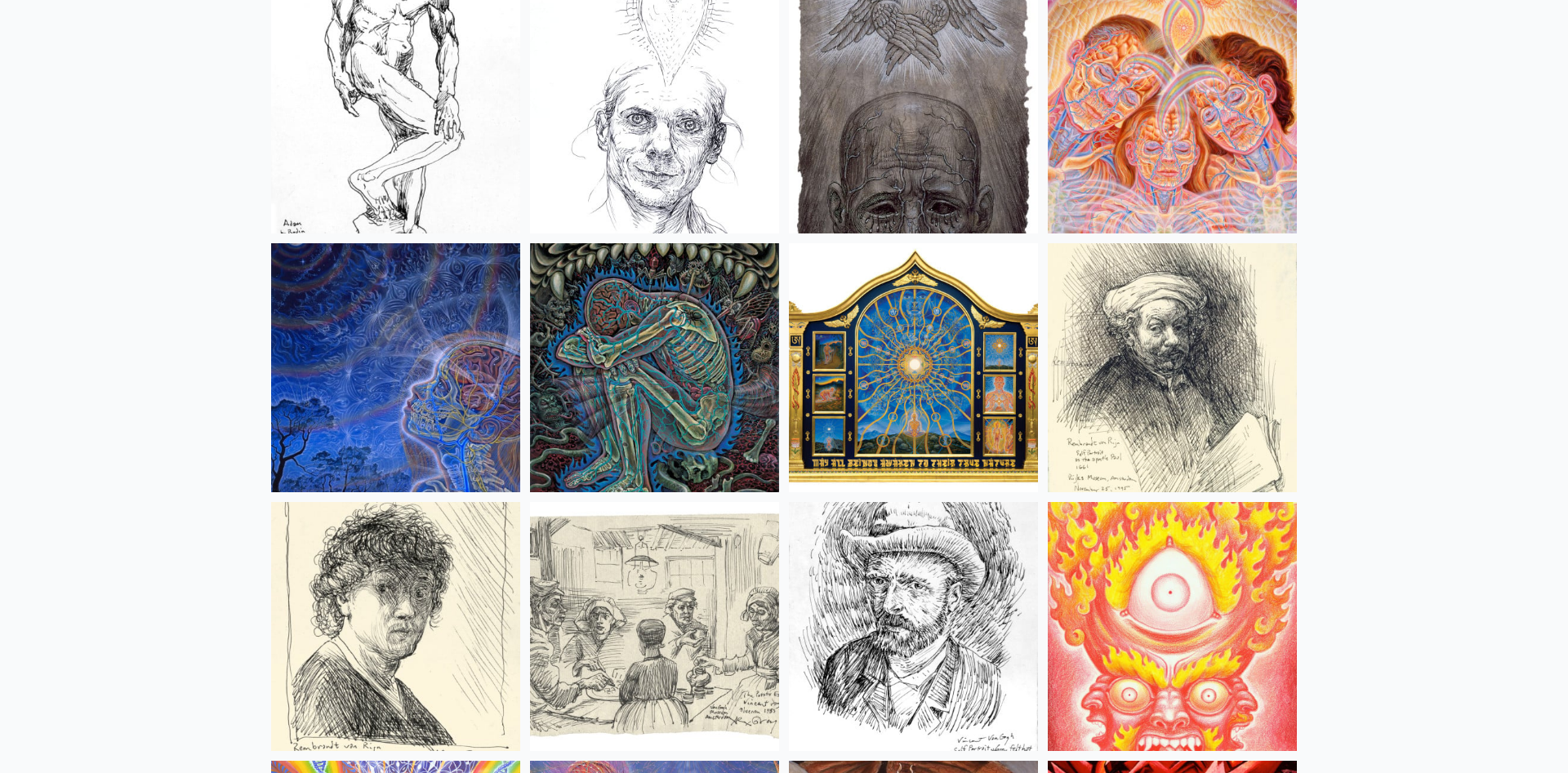
scroll to position [13410, 0]
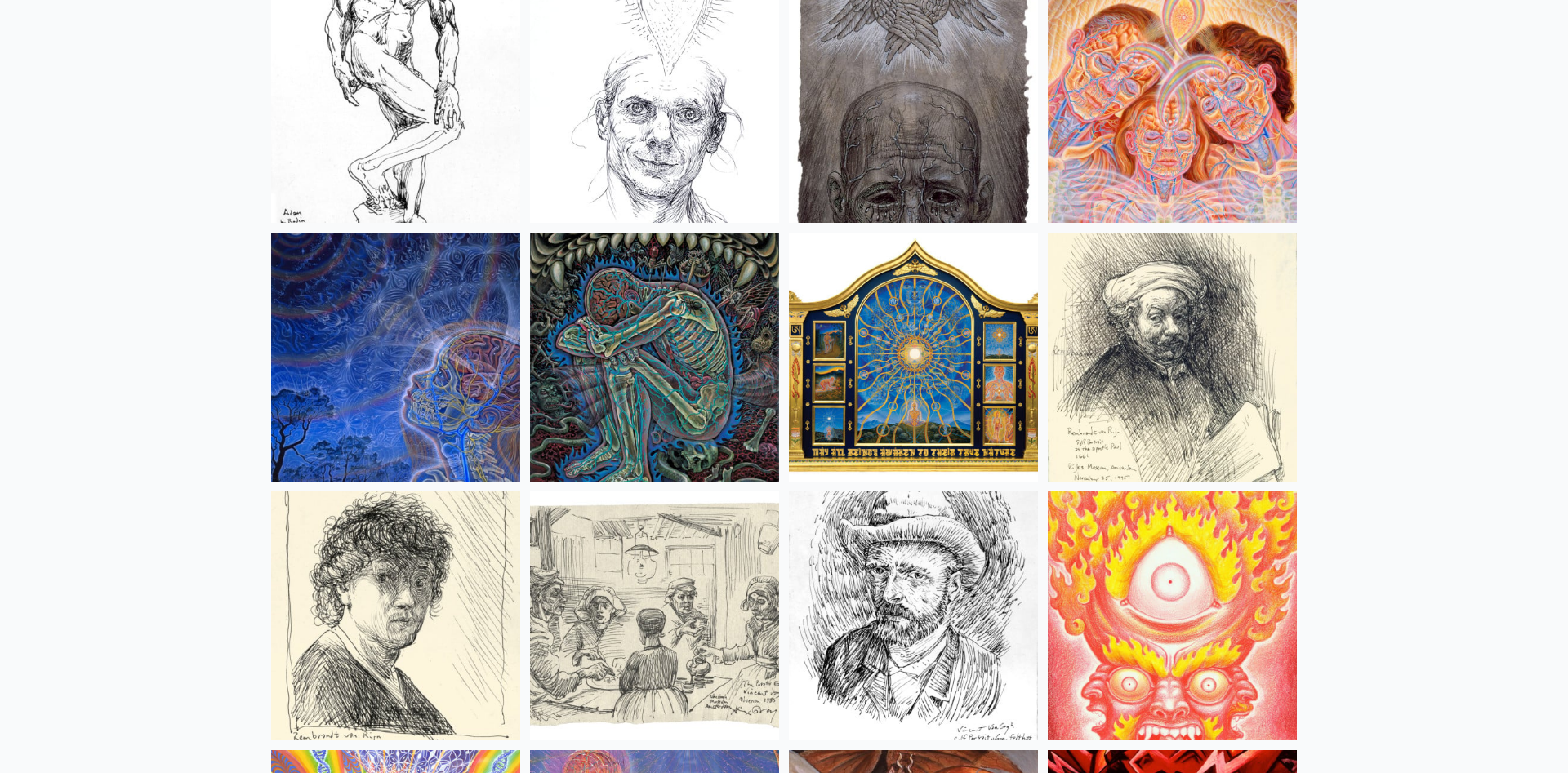
click at [623, 315] on img at bounding box center [654, 357] width 249 height 249
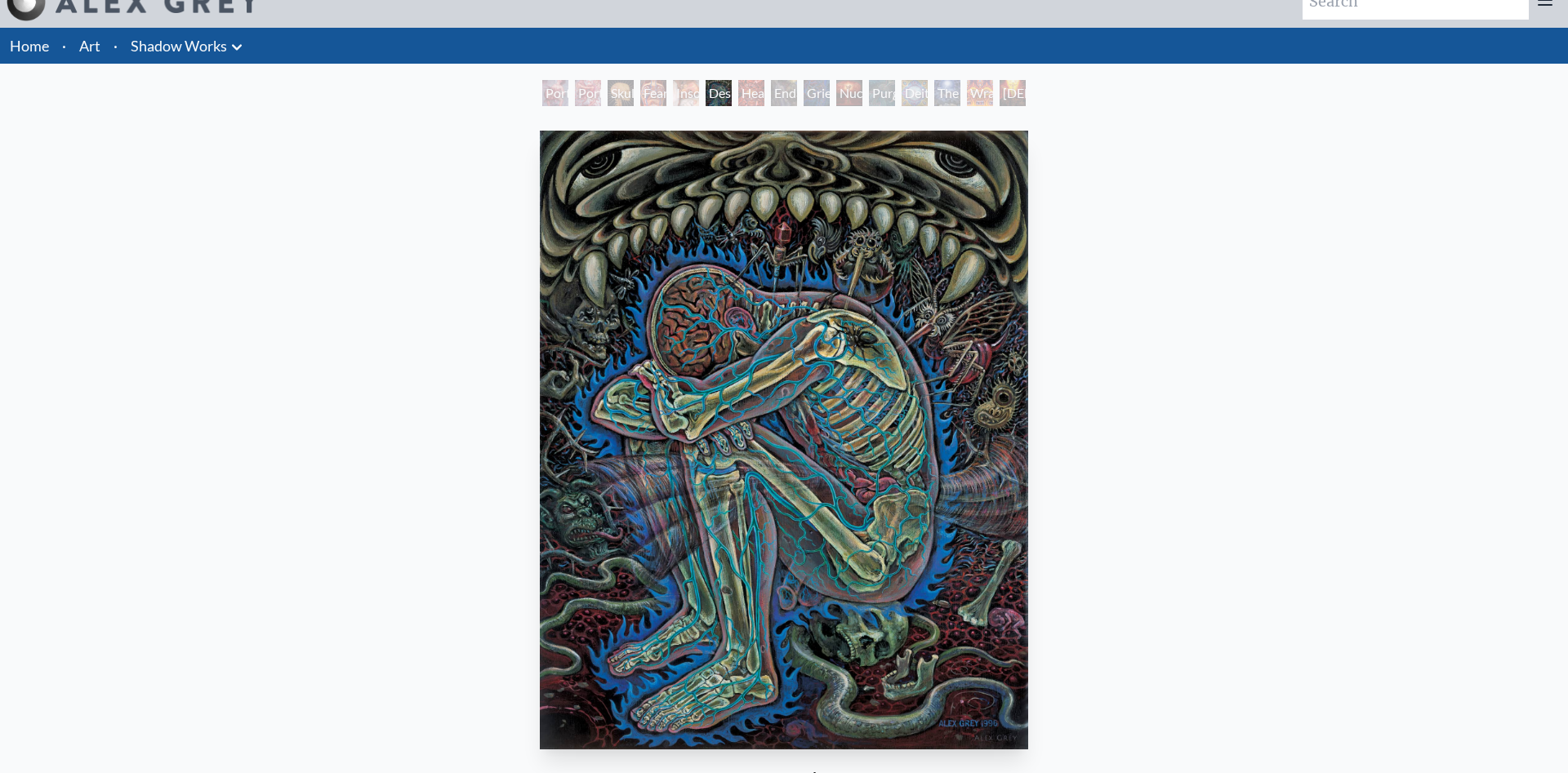
scroll to position [83, 0]
